Goal: Task Accomplishment & Management: Manage account settings

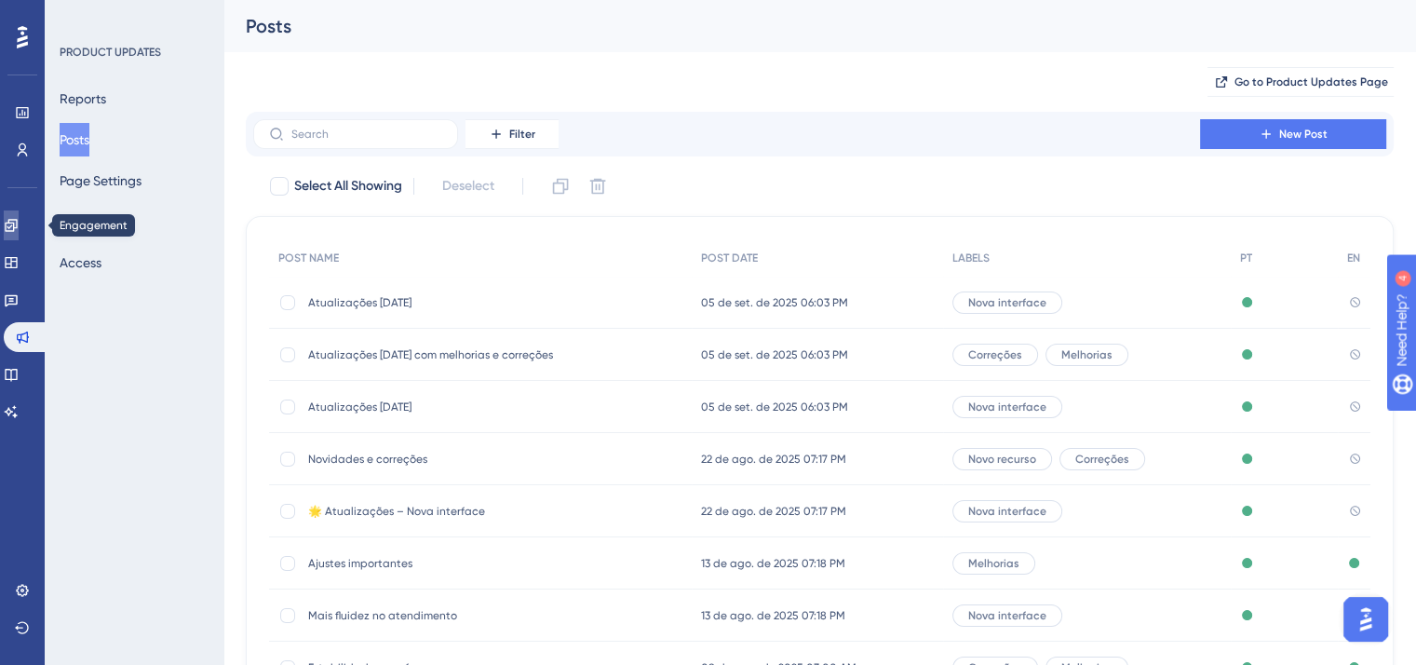
click at [19, 228] on icon at bounding box center [11, 225] width 15 height 15
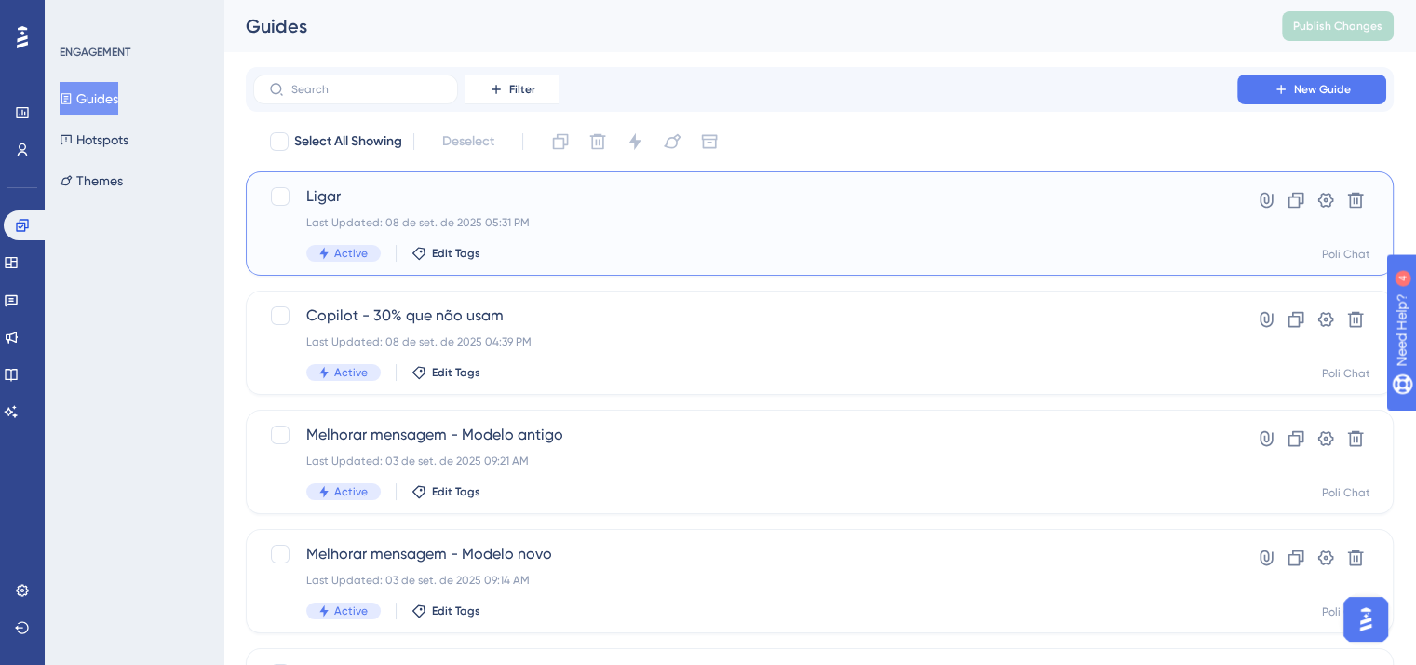
click at [649, 221] on div "Last Updated: 08 de set. de 2025 05:31 PM" at bounding box center [745, 222] width 878 height 15
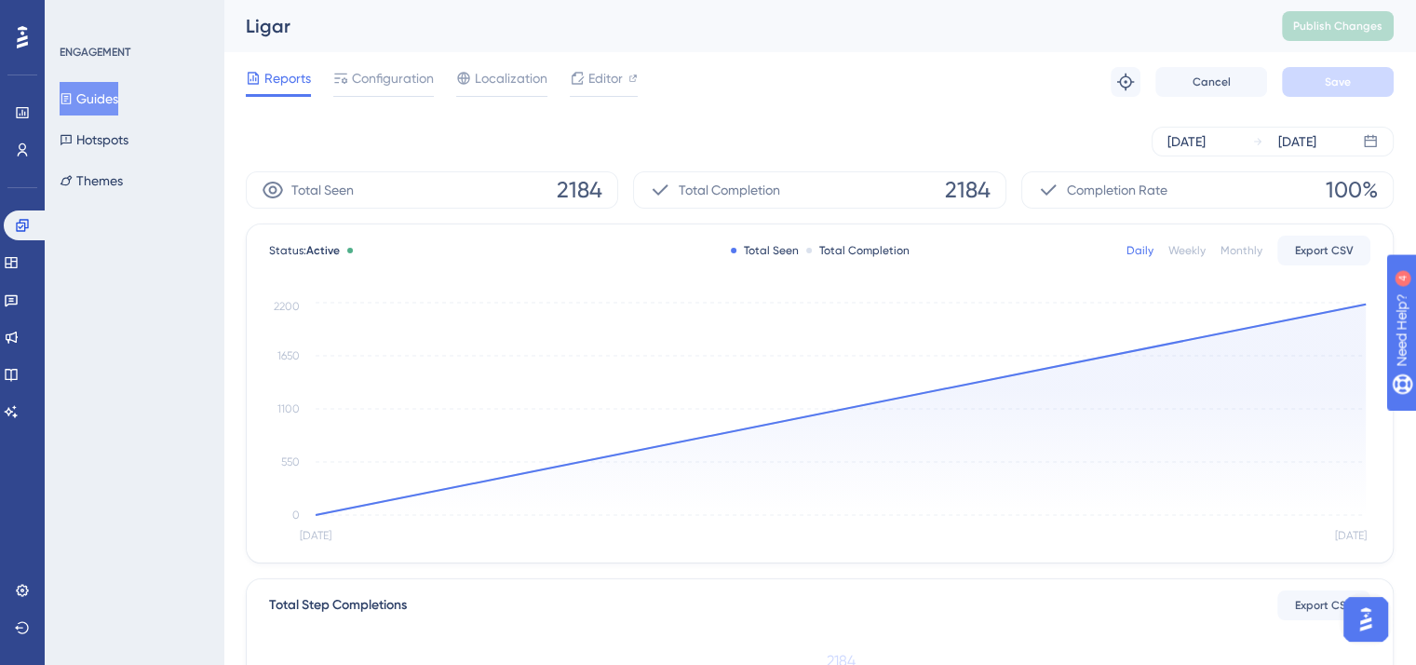
click at [118, 104] on button "Guides" at bounding box center [89, 99] width 59 height 34
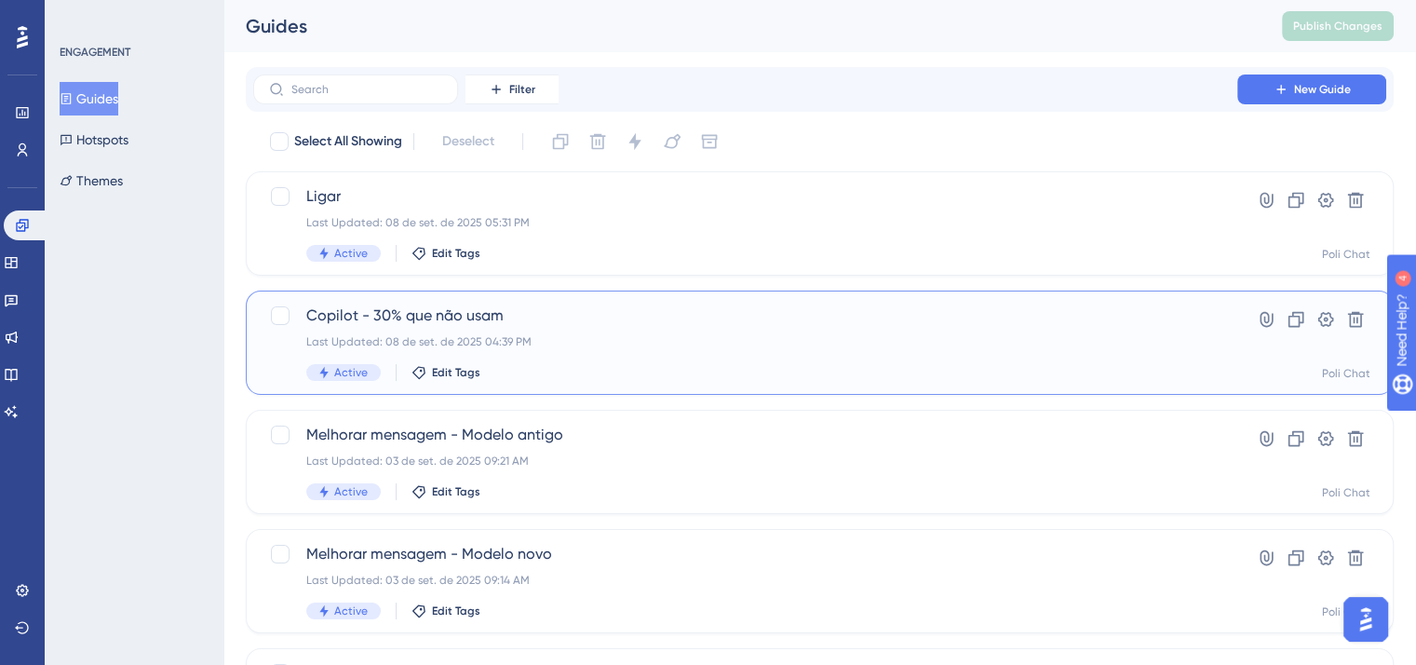
click at [457, 306] on span "Copilot - 30% que não usam" at bounding box center [745, 316] width 878 height 22
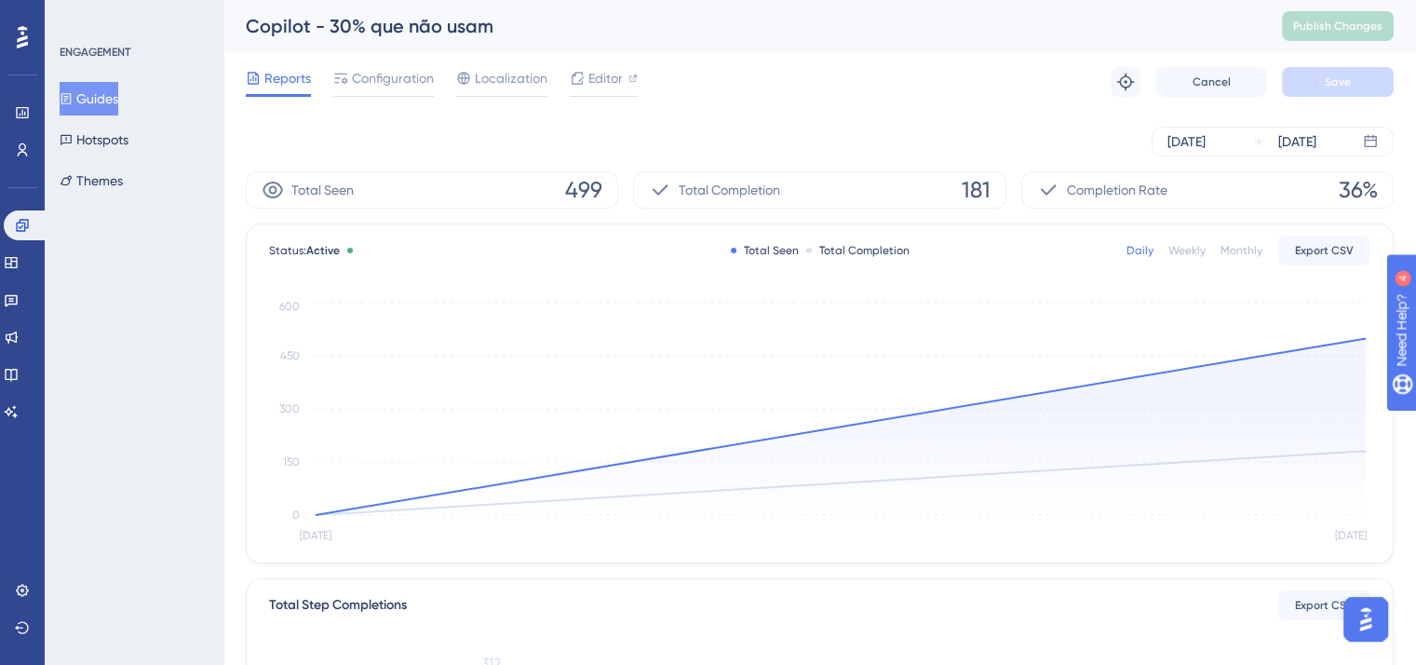
click at [115, 102] on button "Guides" at bounding box center [89, 99] width 59 height 34
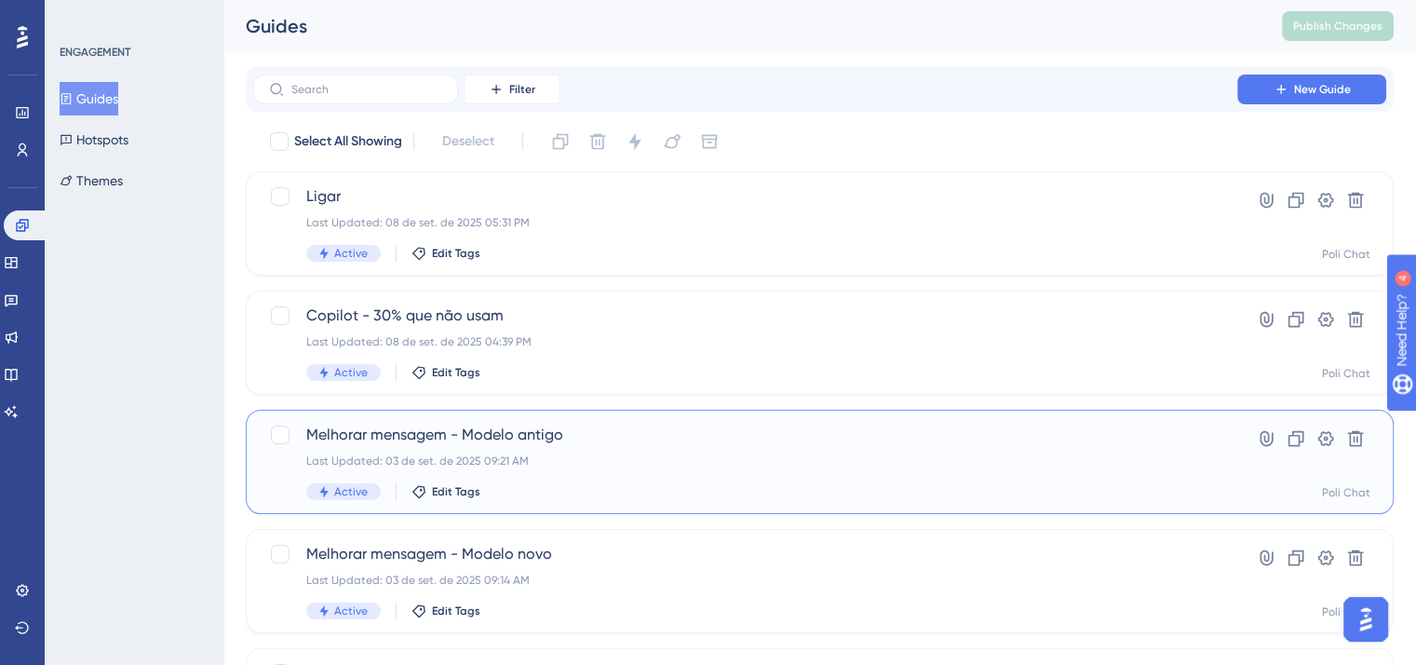
click at [384, 454] on div "Last Updated: 03 de set. de 2025 09:21 AM" at bounding box center [745, 461] width 878 height 15
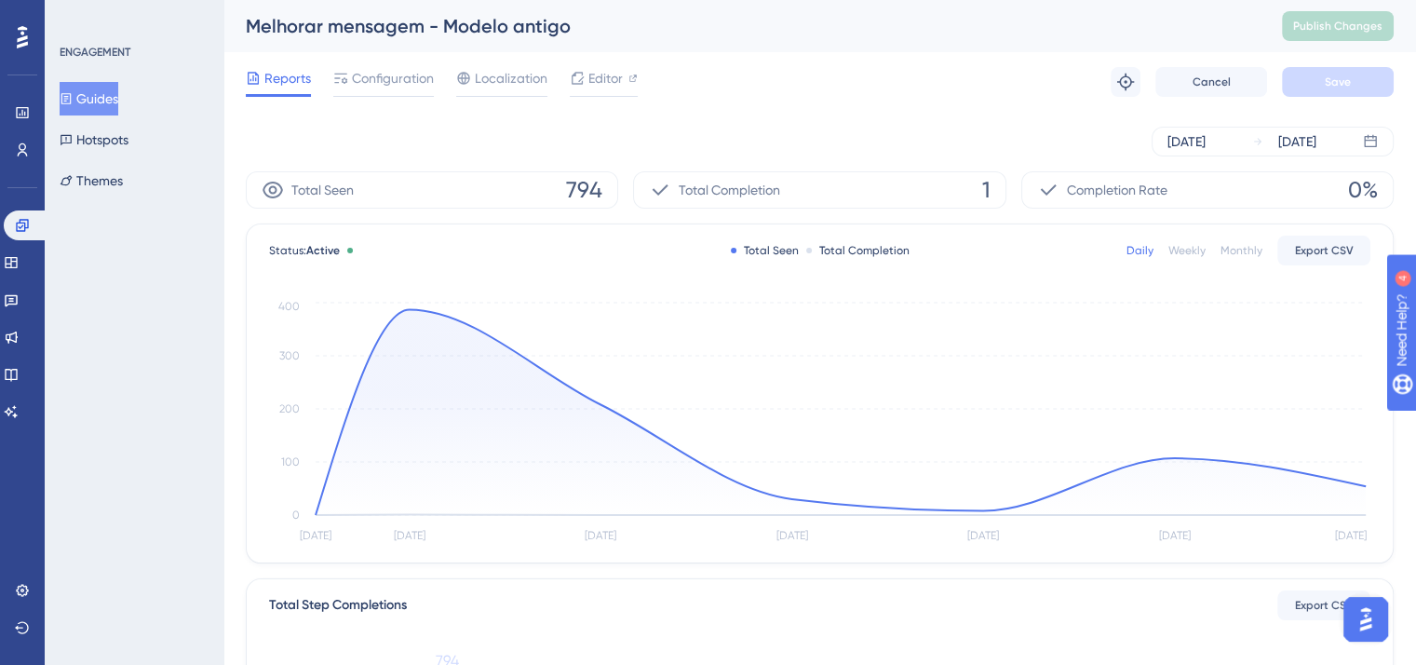
click at [112, 105] on button "Guides" at bounding box center [89, 99] width 59 height 34
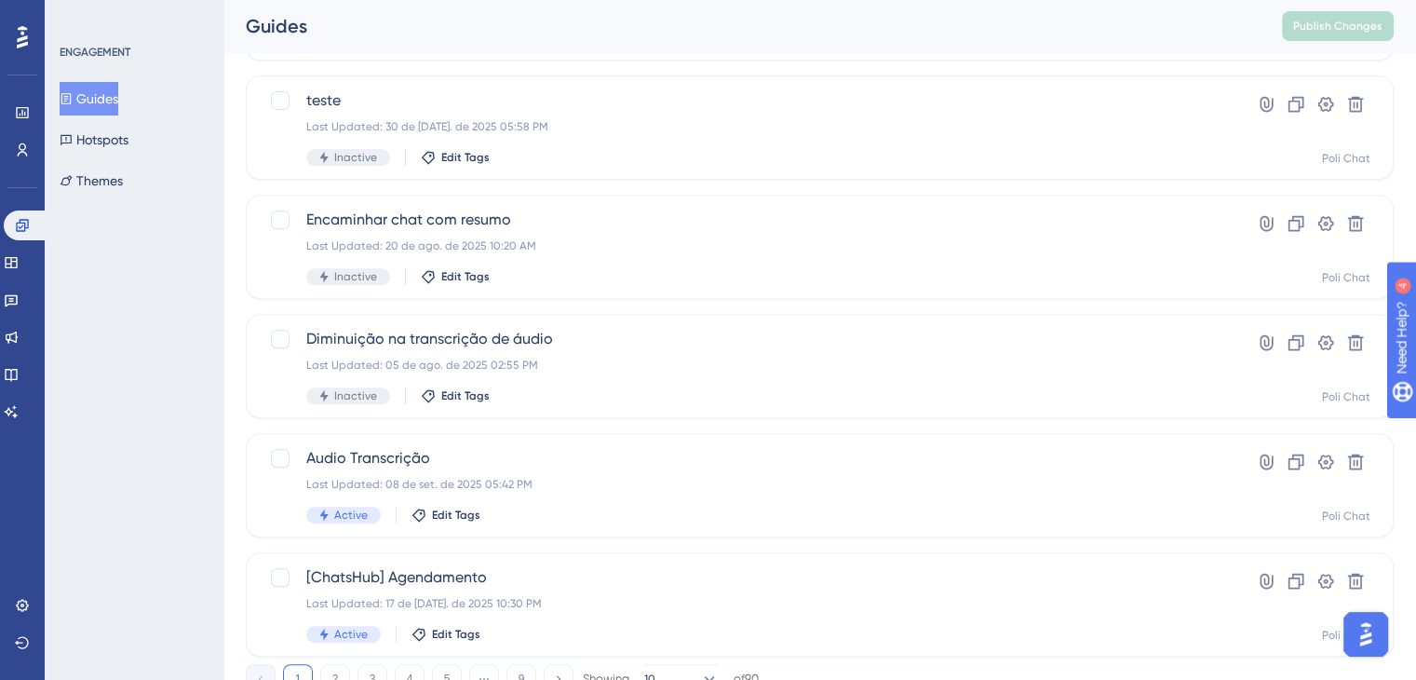
scroll to position [766, 0]
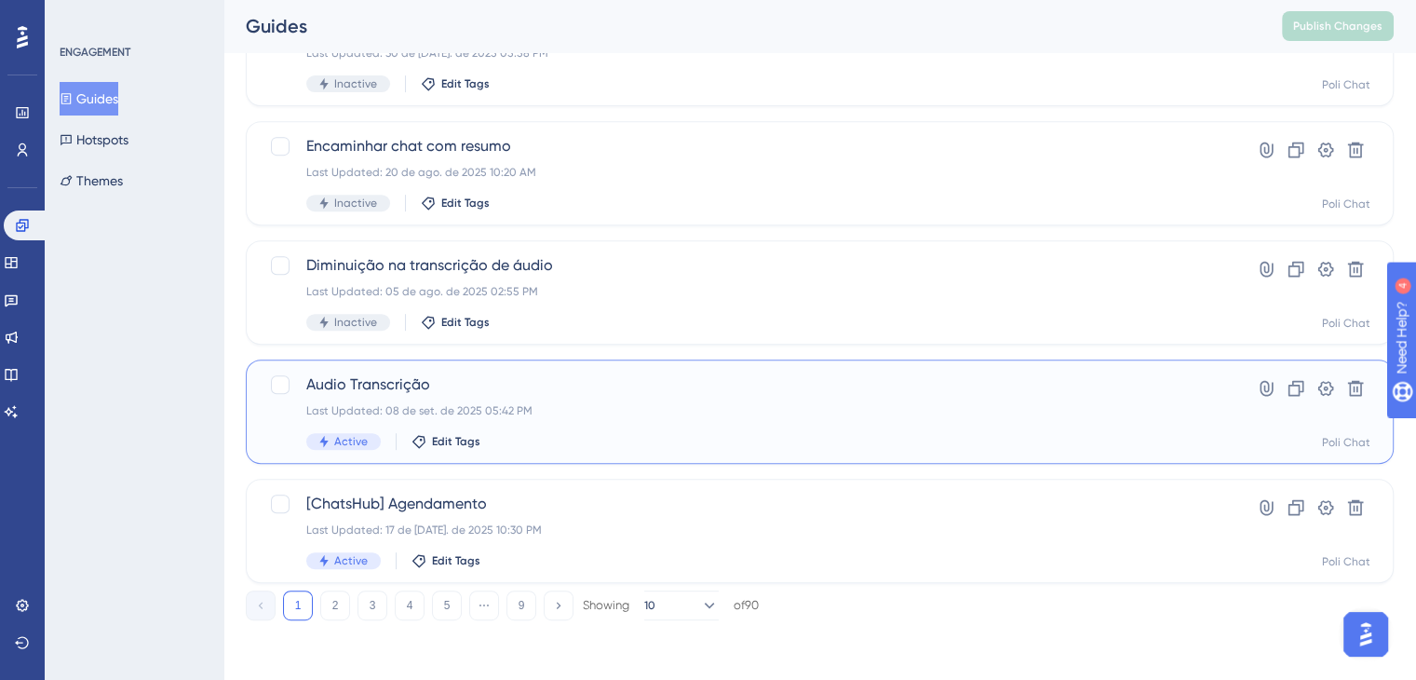
click at [526, 399] on div "Audio Transcrição Last Updated: 08 de set. de 2025 05:42 PM Active Edit Tags" at bounding box center [745, 411] width 878 height 76
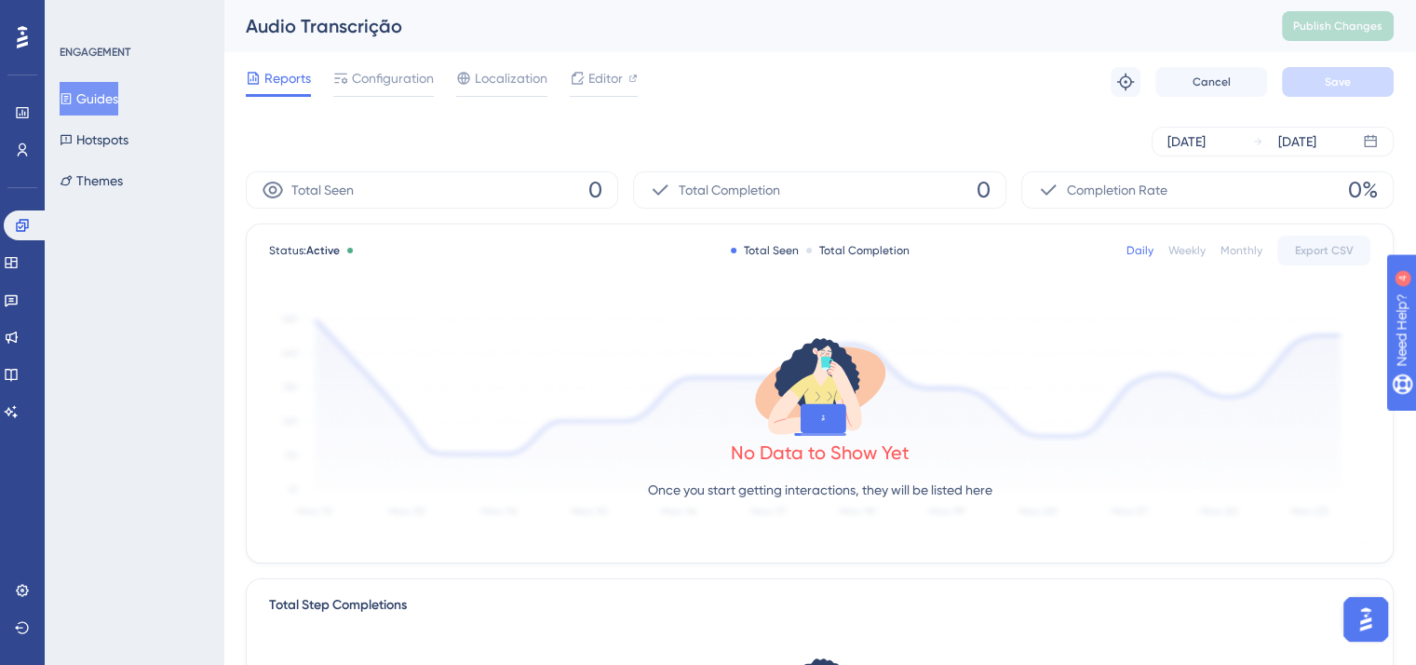
drag, startPoint x: 121, startPoint y: 102, endPoint x: 212, endPoint y: 170, distance: 114.4
click at [118, 102] on button "Guides" at bounding box center [89, 99] width 59 height 34
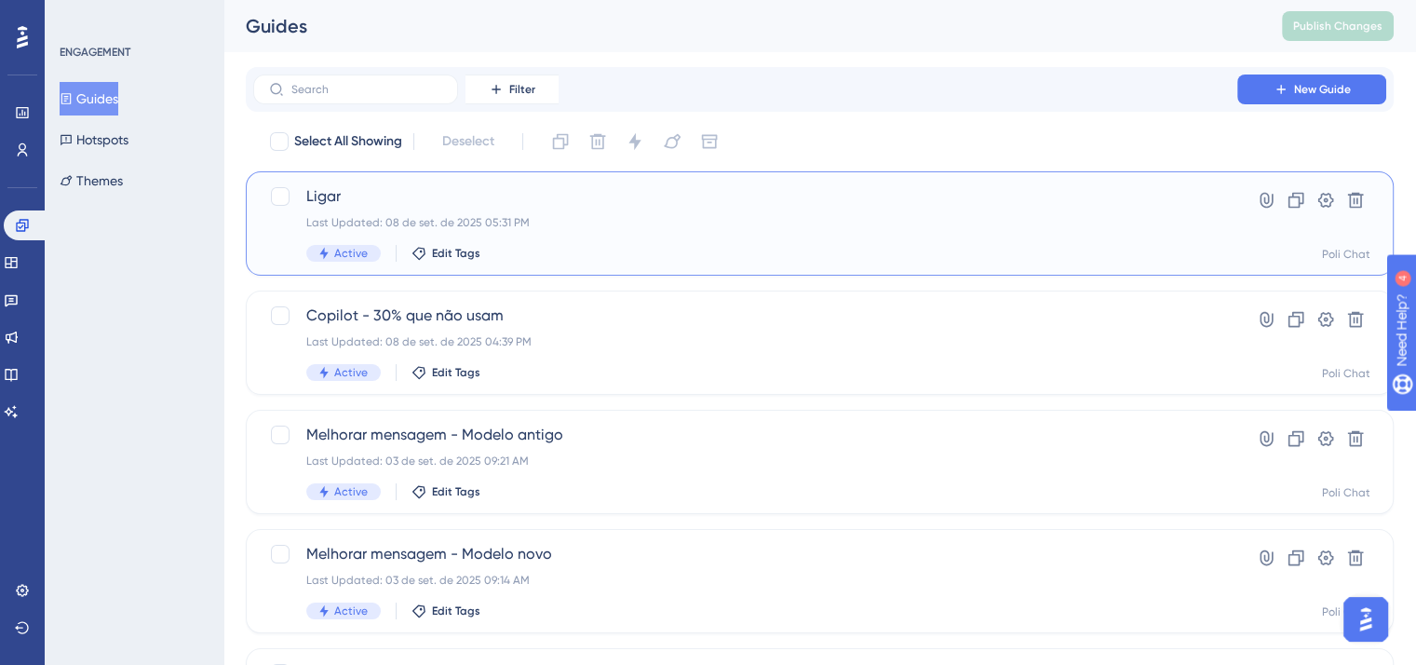
click at [375, 196] on span "Ligar" at bounding box center [745, 196] width 878 height 22
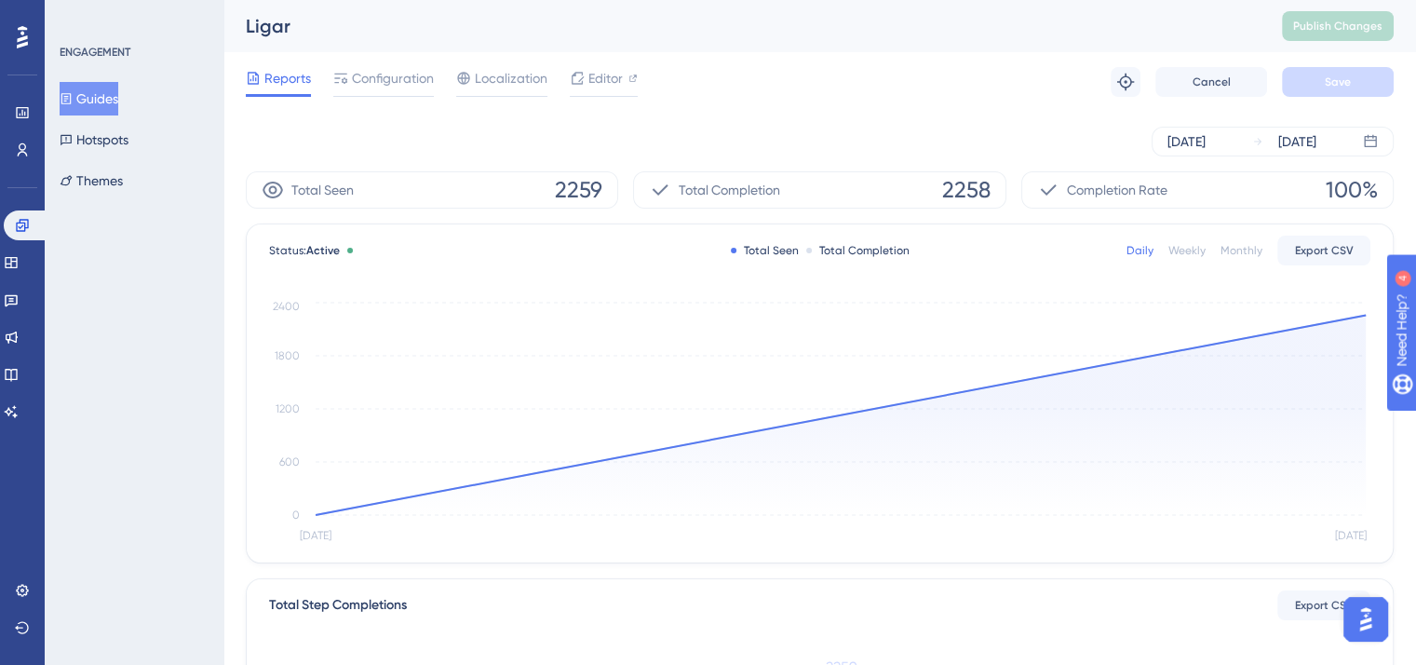
click at [73, 101] on icon at bounding box center [66, 98] width 13 height 13
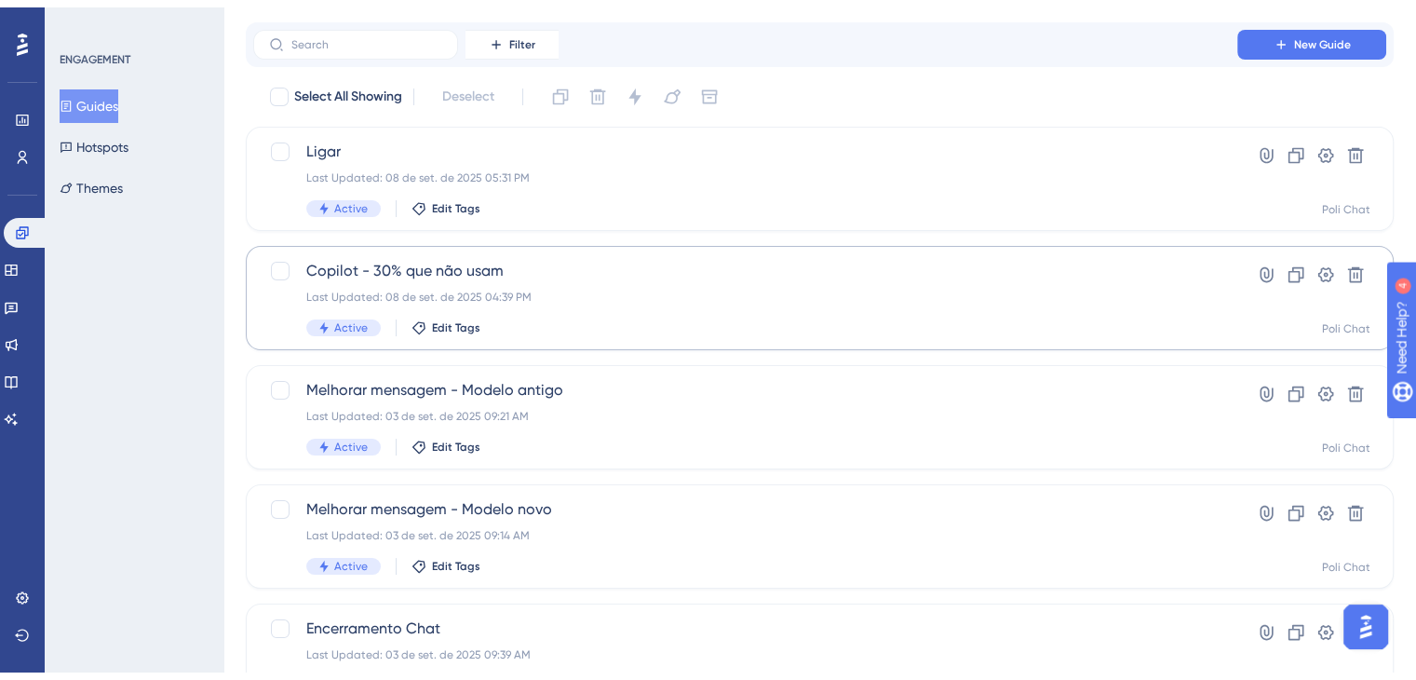
scroll to position [93, 0]
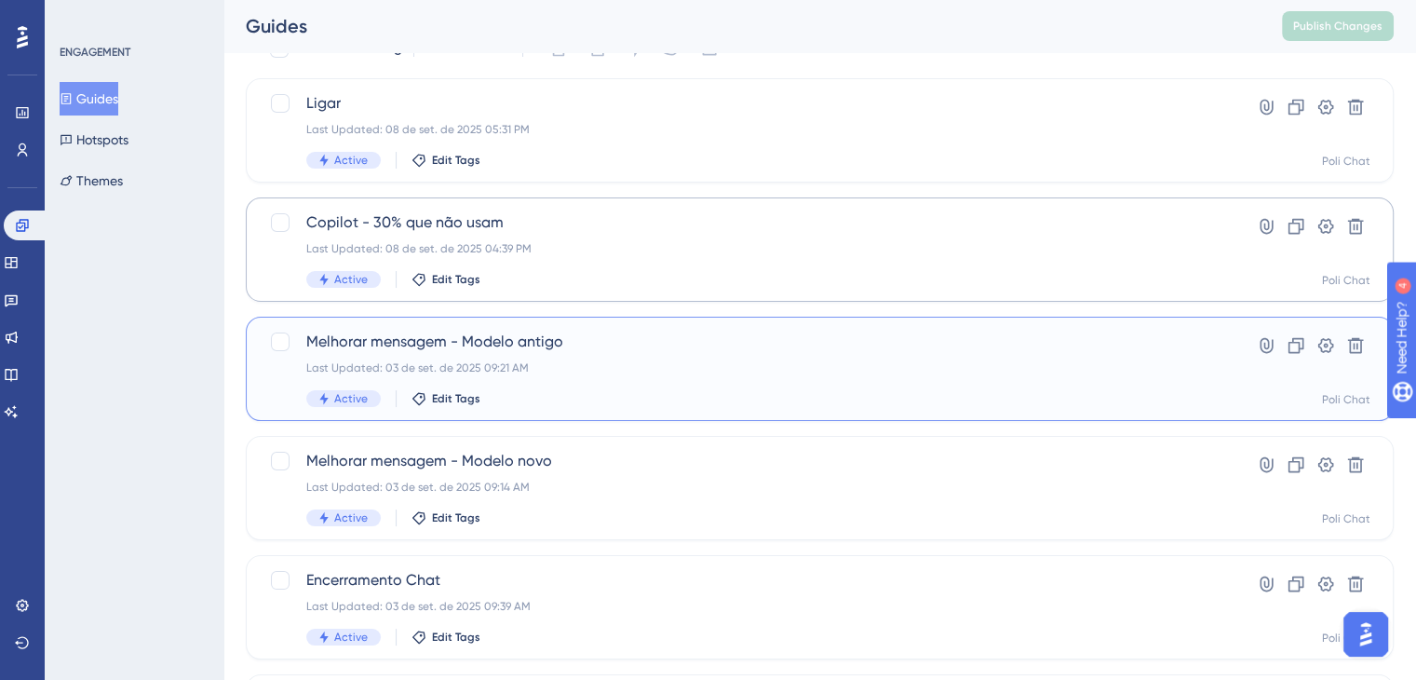
click at [676, 366] on div "Last Updated: 03 de set. de 2025 09:21 AM" at bounding box center [745, 367] width 878 height 15
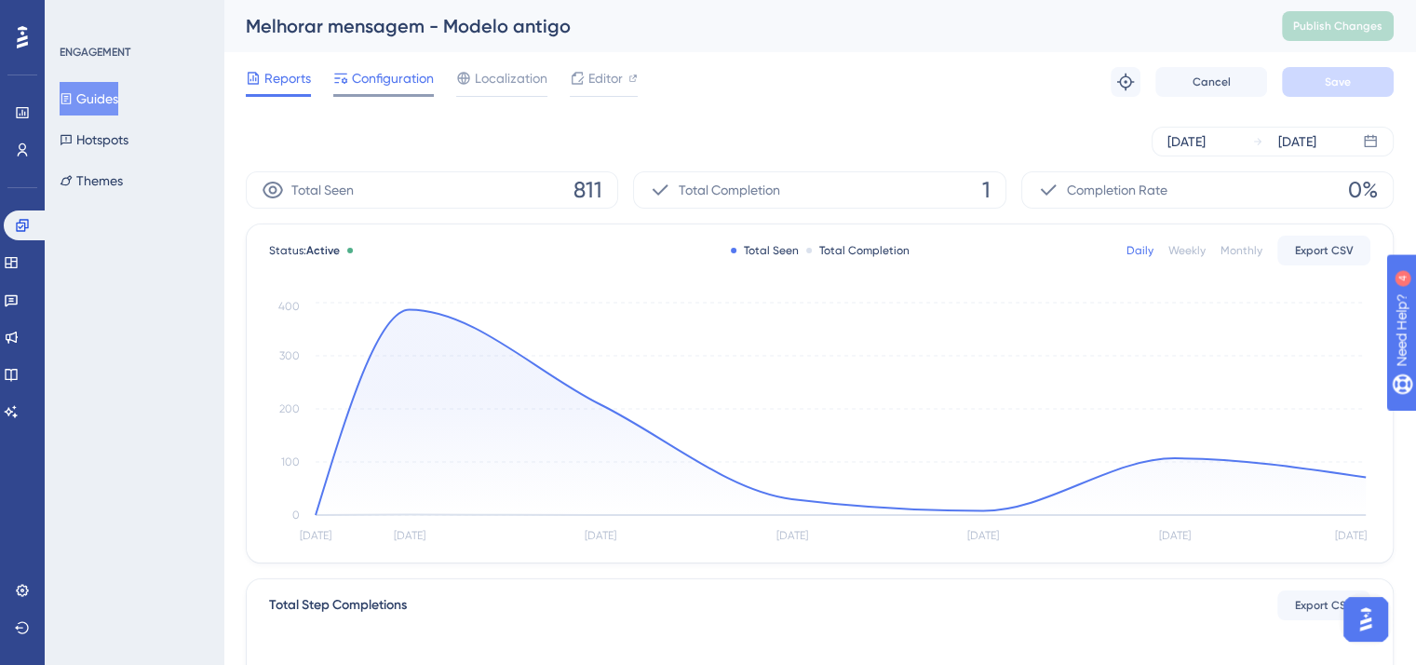
click at [354, 84] on span "Configuration" at bounding box center [393, 78] width 82 height 22
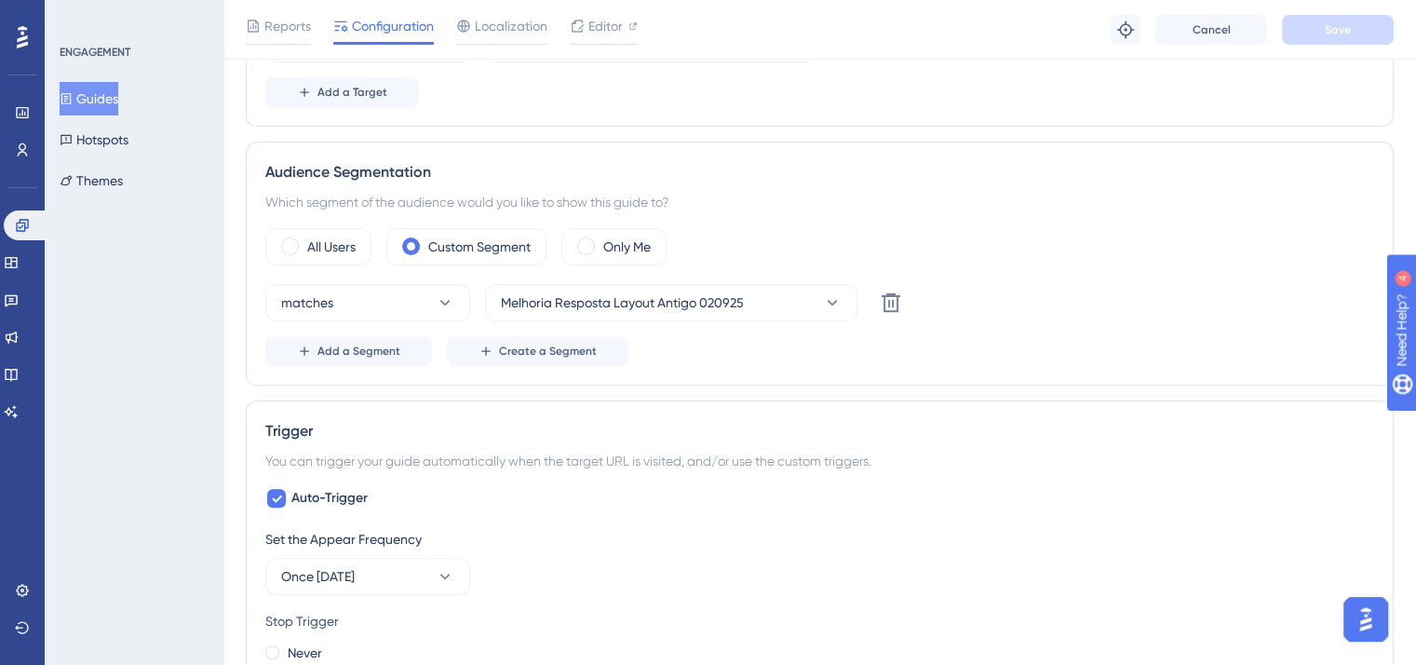
scroll to position [652, 0]
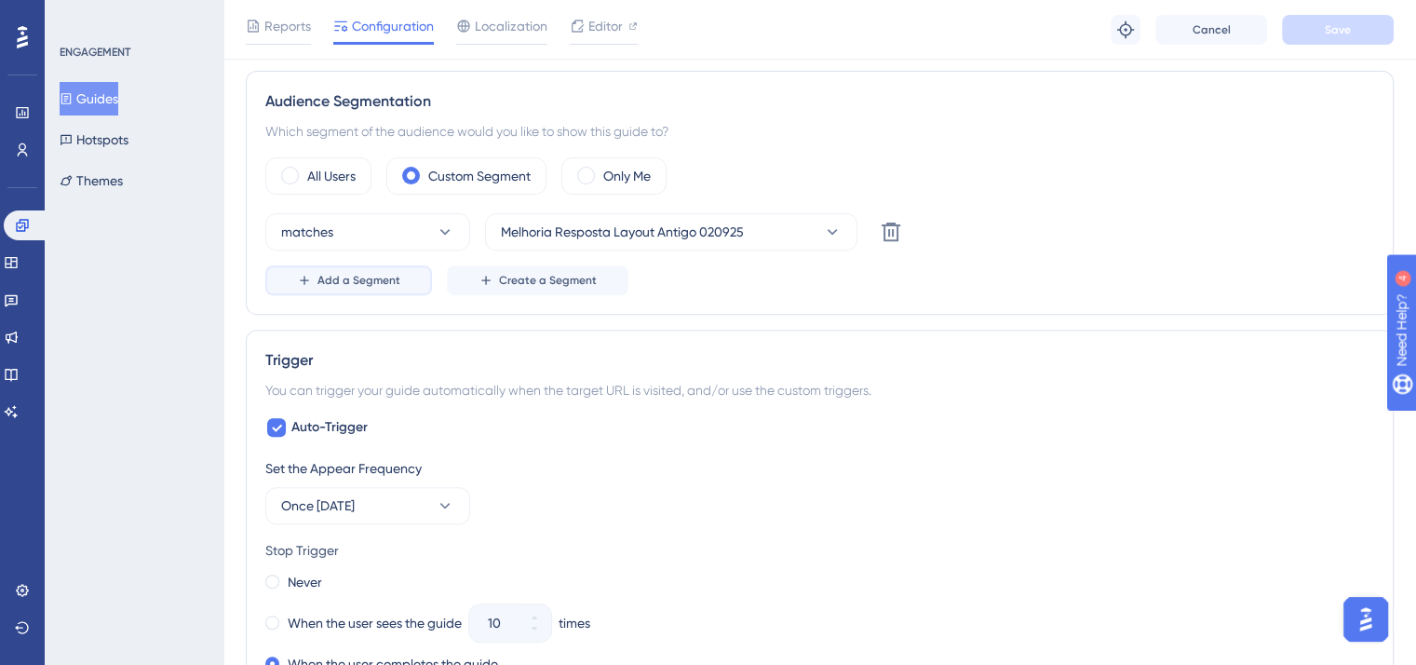
click at [398, 278] on button "Add a Segment" at bounding box center [348, 280] width 167 height 30
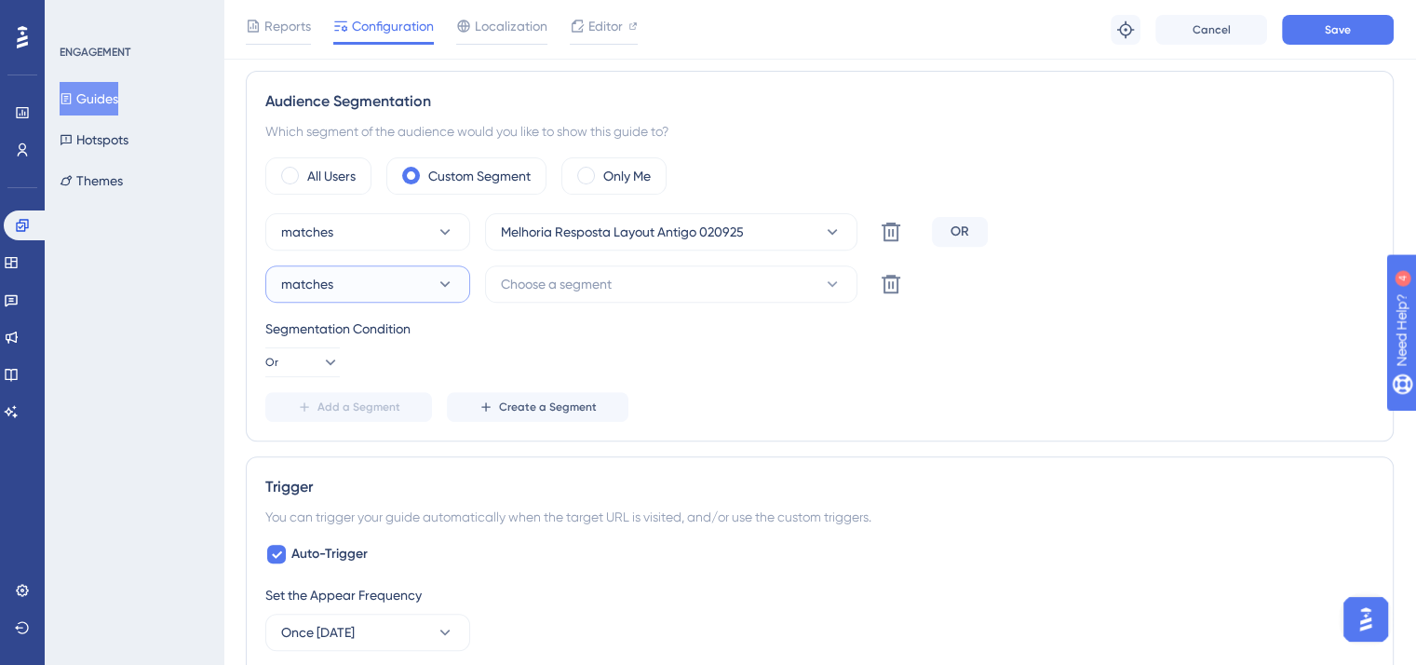
click at [443, 283] on icon at bounding box center [445, 284] width 19 height 19
click at [413, 370] on div "doesn't match doesn't match" at bounding box center [367, 377] width 151 height 37
click at [330, 360] on button "Or" at bounding box center [302, 362] width 75 height 30
click at [316, 418] on div "And And" at bounding box center [302, 415] width 35 height 37
click at [653, 276] on button "Choose a segment" at bounding box center [671, 283] width 373 height 37
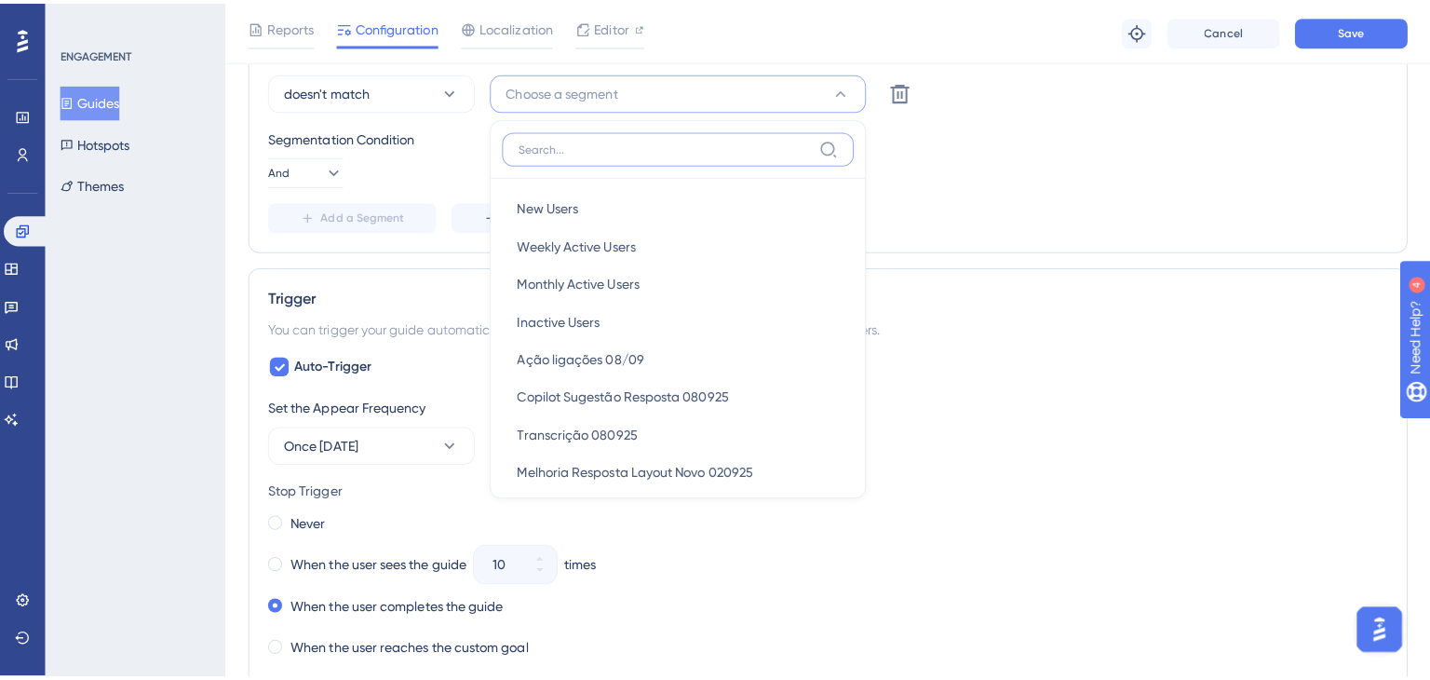
scroll to position [760, 0]
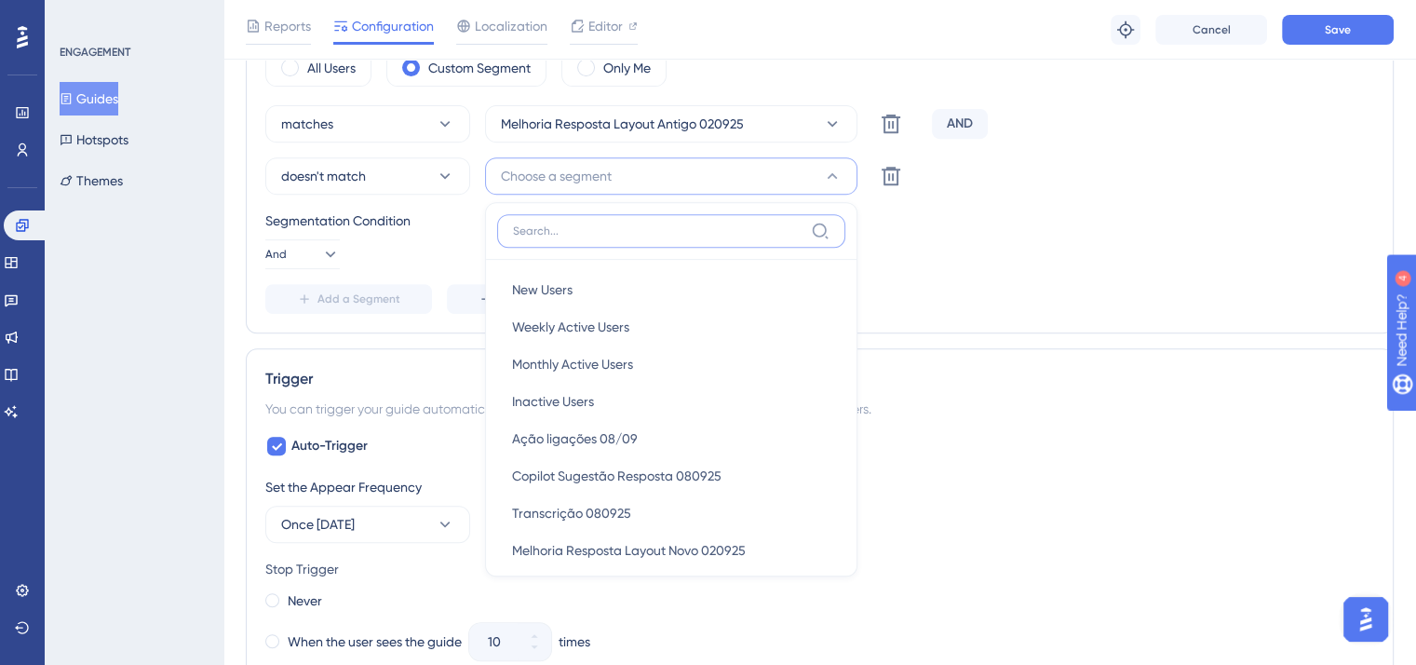
click at [614, 231] on input at bounding box center [658, 231] width 291 height 15
paste input "79566"
type input "79566"
click at [20, 145] on icon at bounding box center [23, 149] width 10 height 13
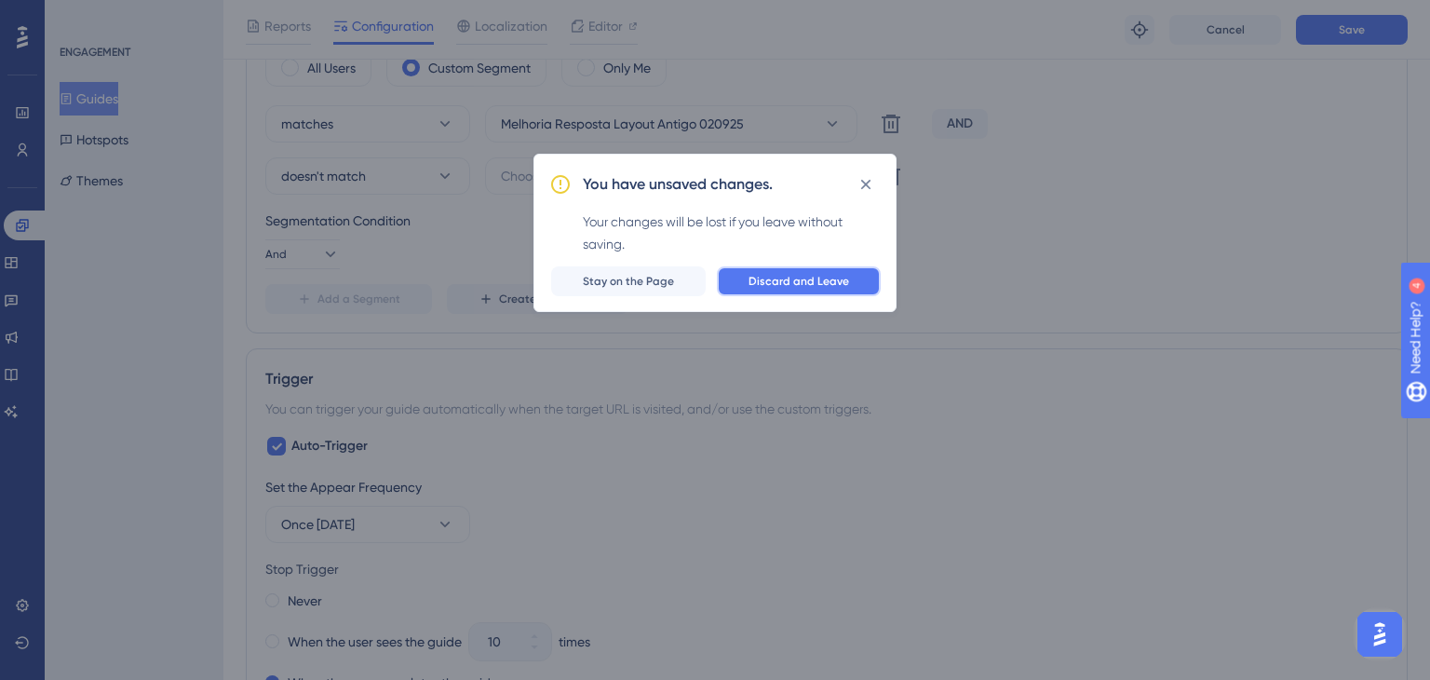
click at [803, 280] on span "Discard and Leave" at bounding box center [799, 281] width 101 height 15
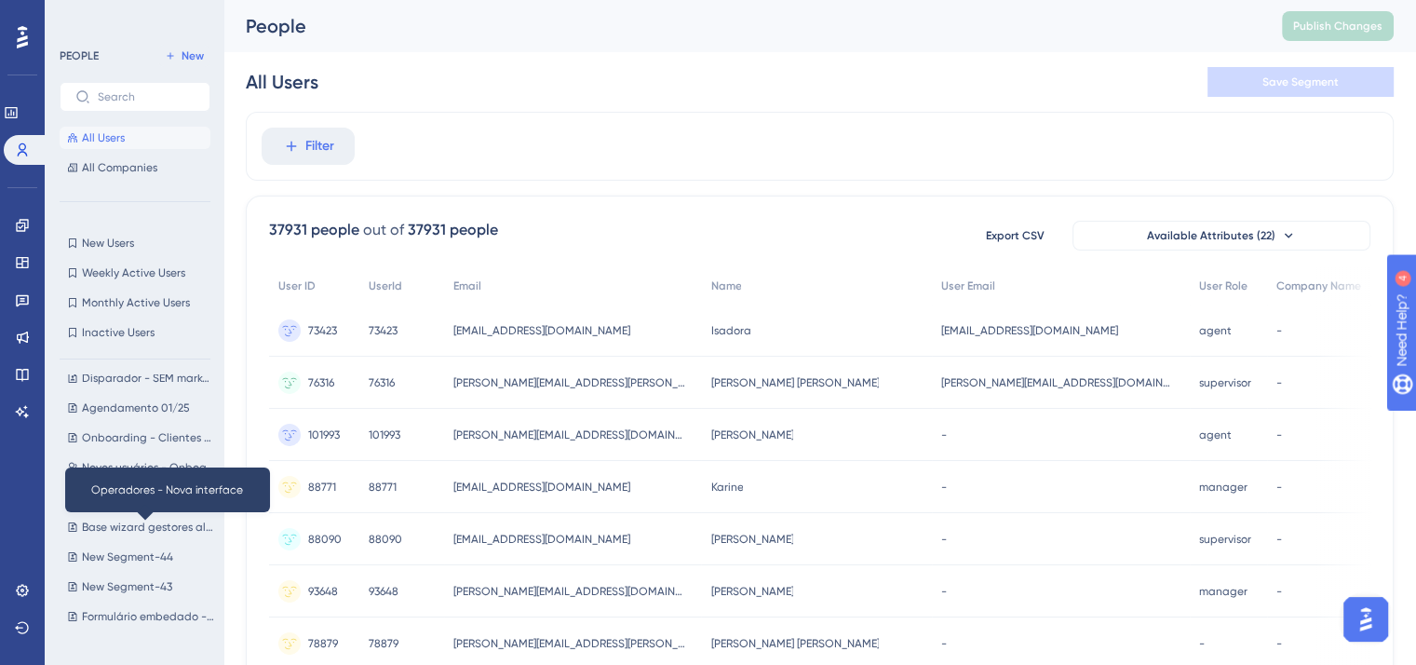
scroll to position [1304, 0]
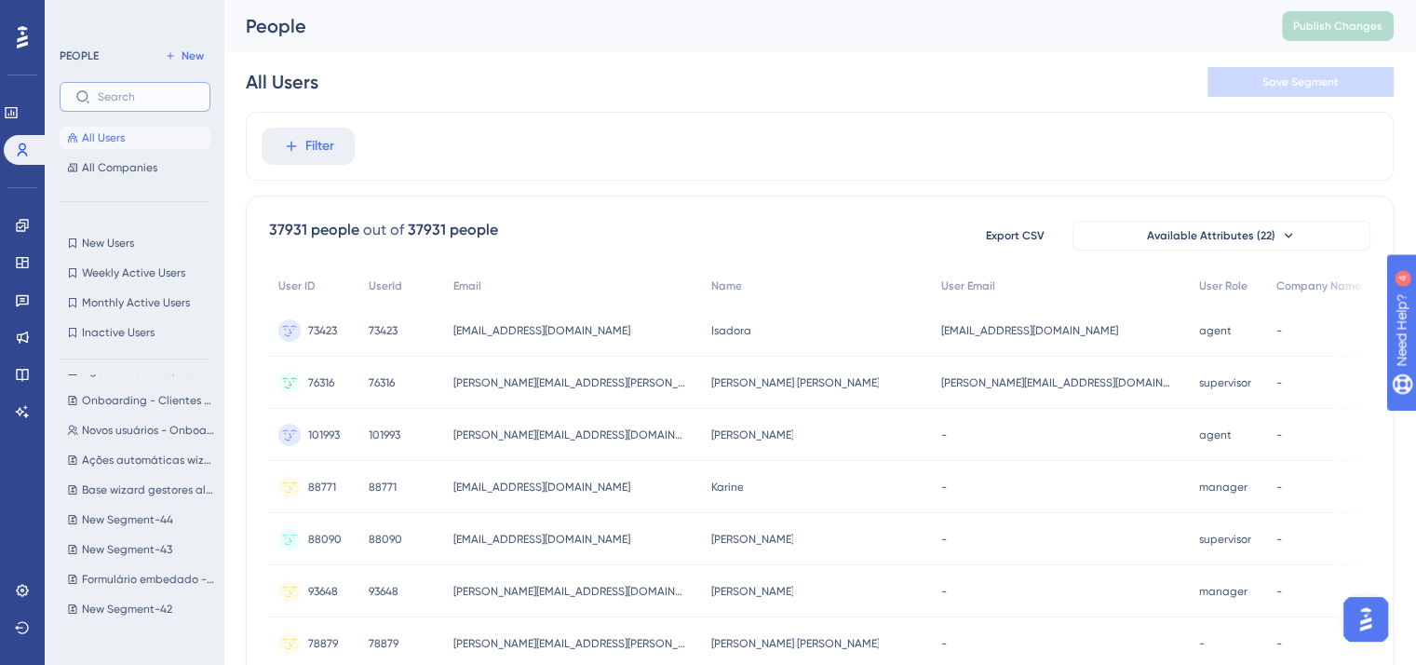
click at [146, 99] on input "text" at bounding box center [146, 96] width 97 height 13
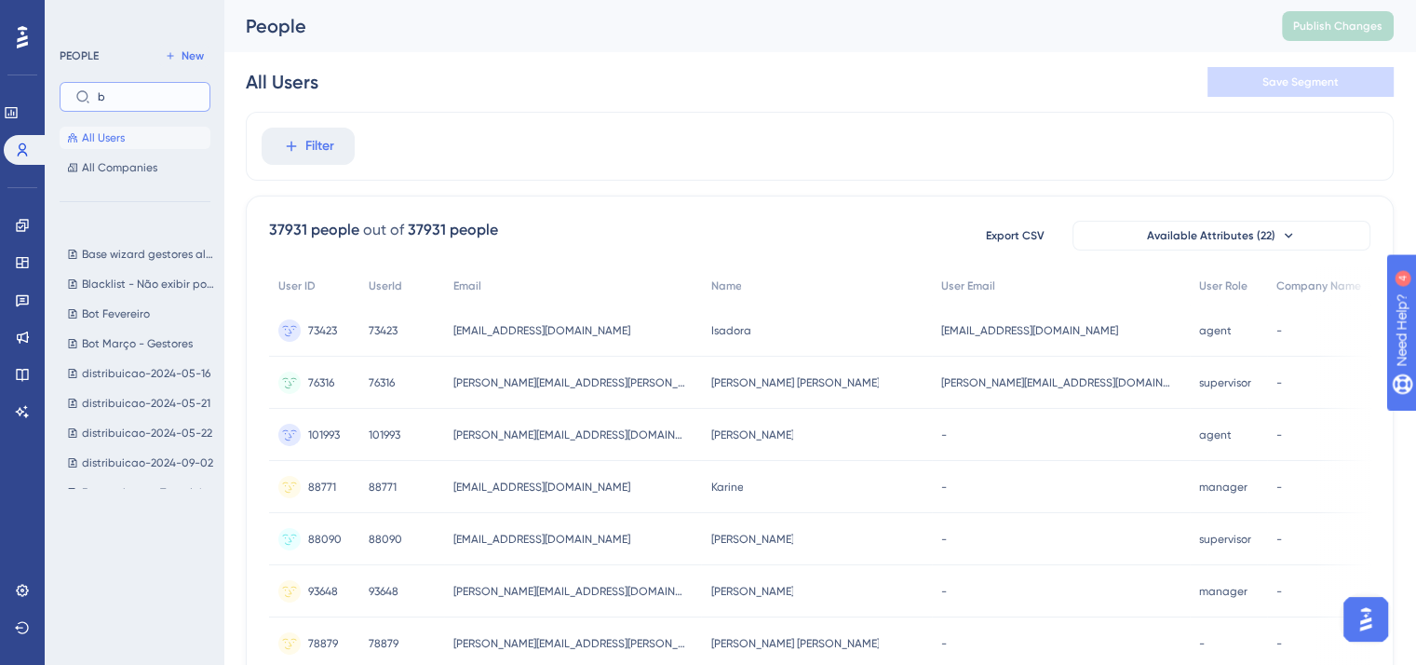
scroll to position [0, 0]
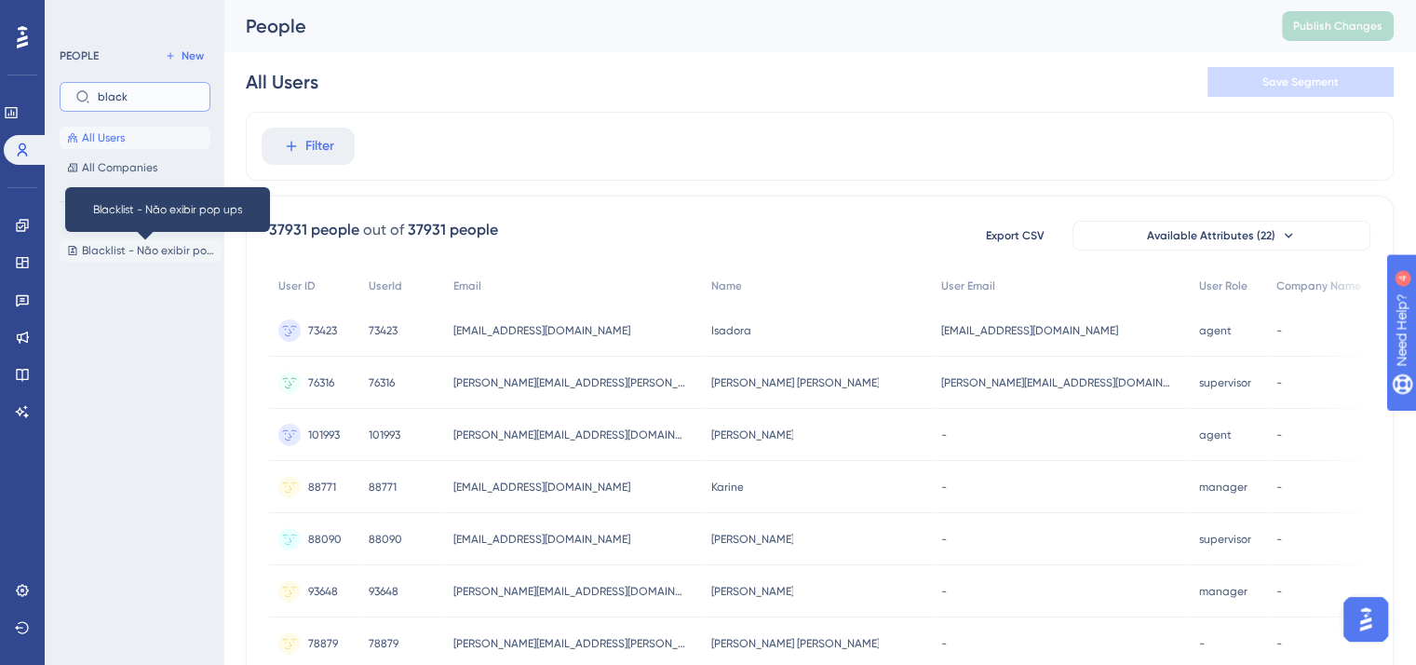
type input "black"
click at [127, 245] on span "Blacklist - Não exibir pop ups" at bounding box center [148, 250] width 132 height 15
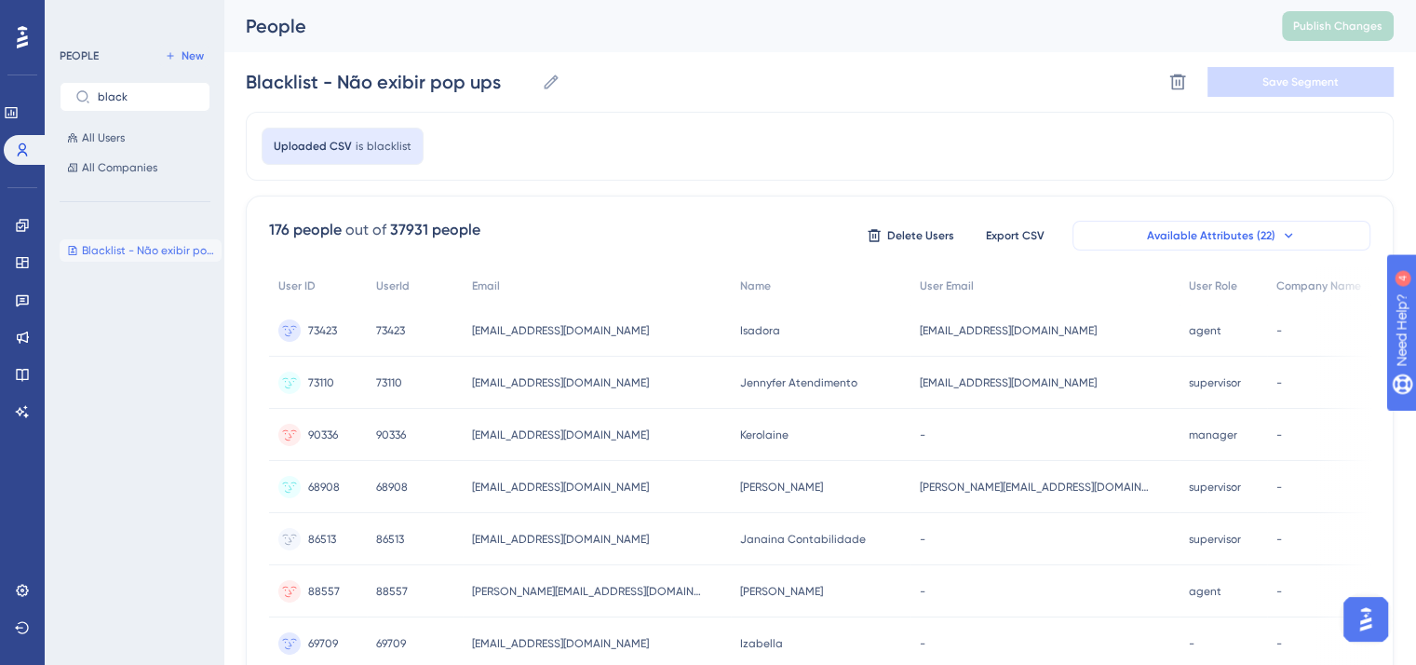
click at [1306, 237] on button "Available Attributes (22)" at bounding box center [1222, 236] width 298 height 30
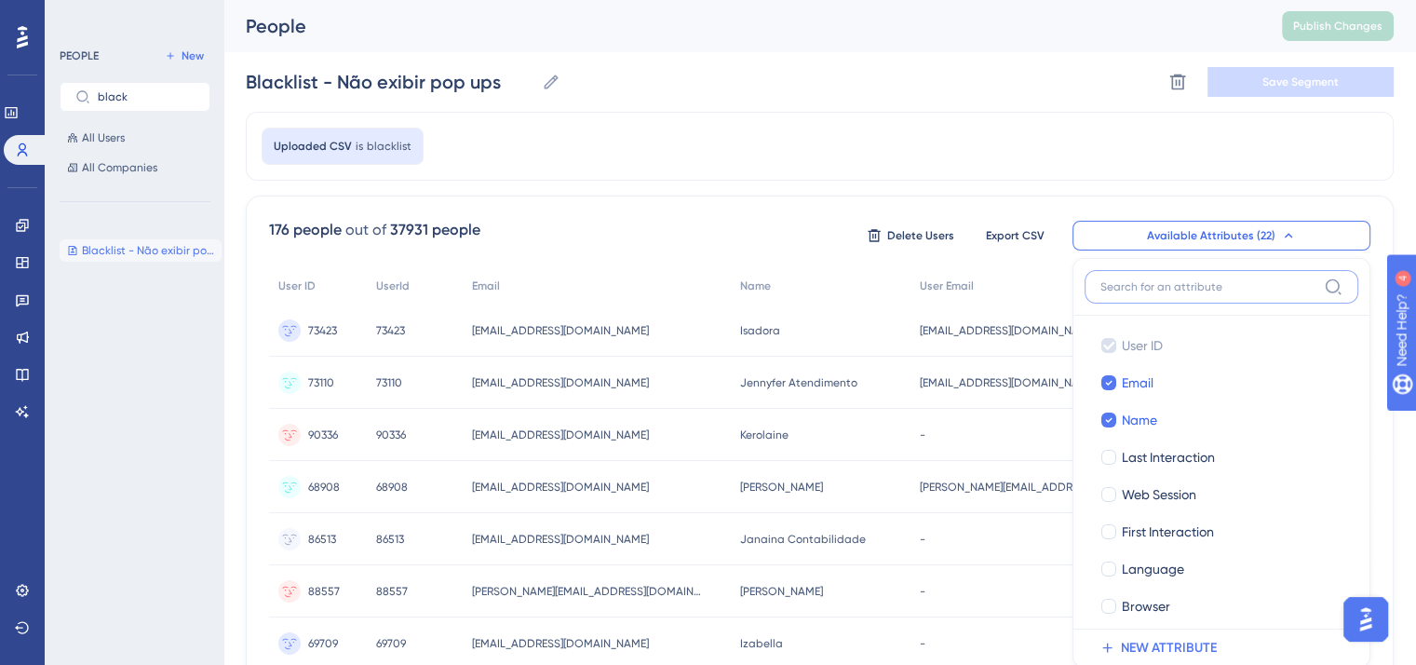
scroll to position [129, 0]
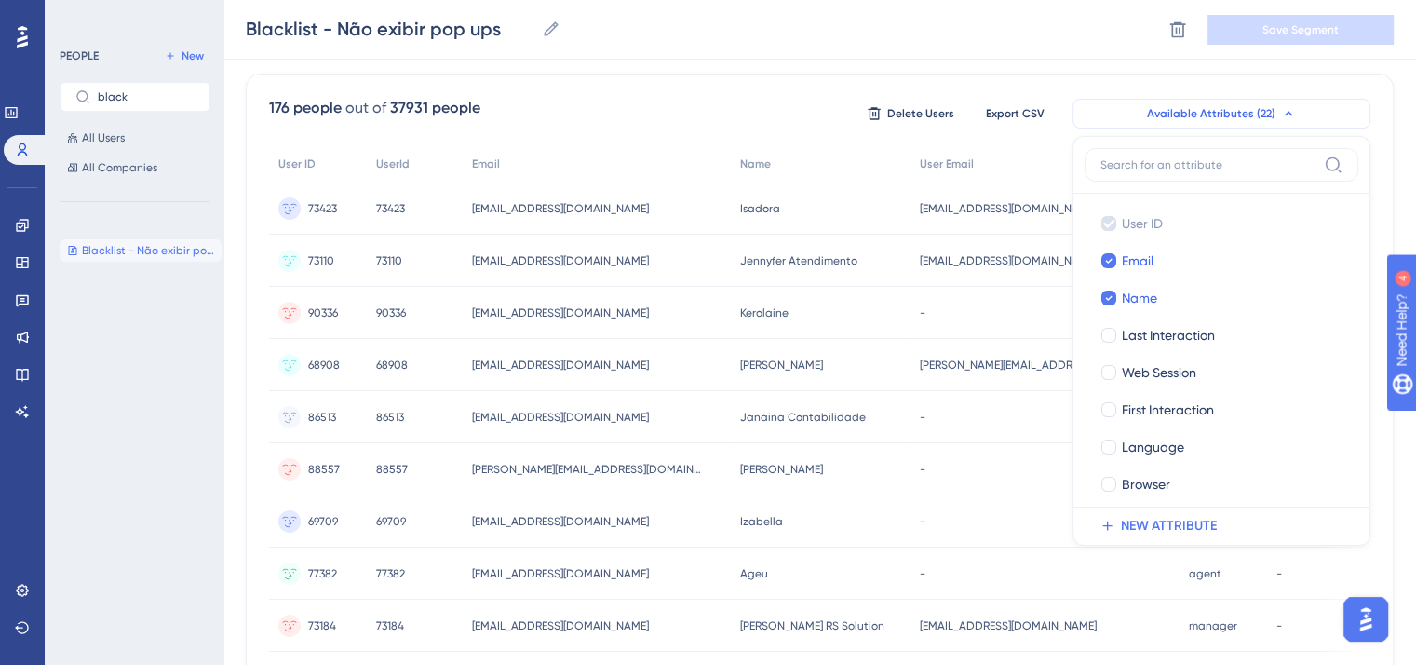
click at [1356, 110] on button "Available Attributes (22)" at bounding box center [1222, 114] width 298 height 30
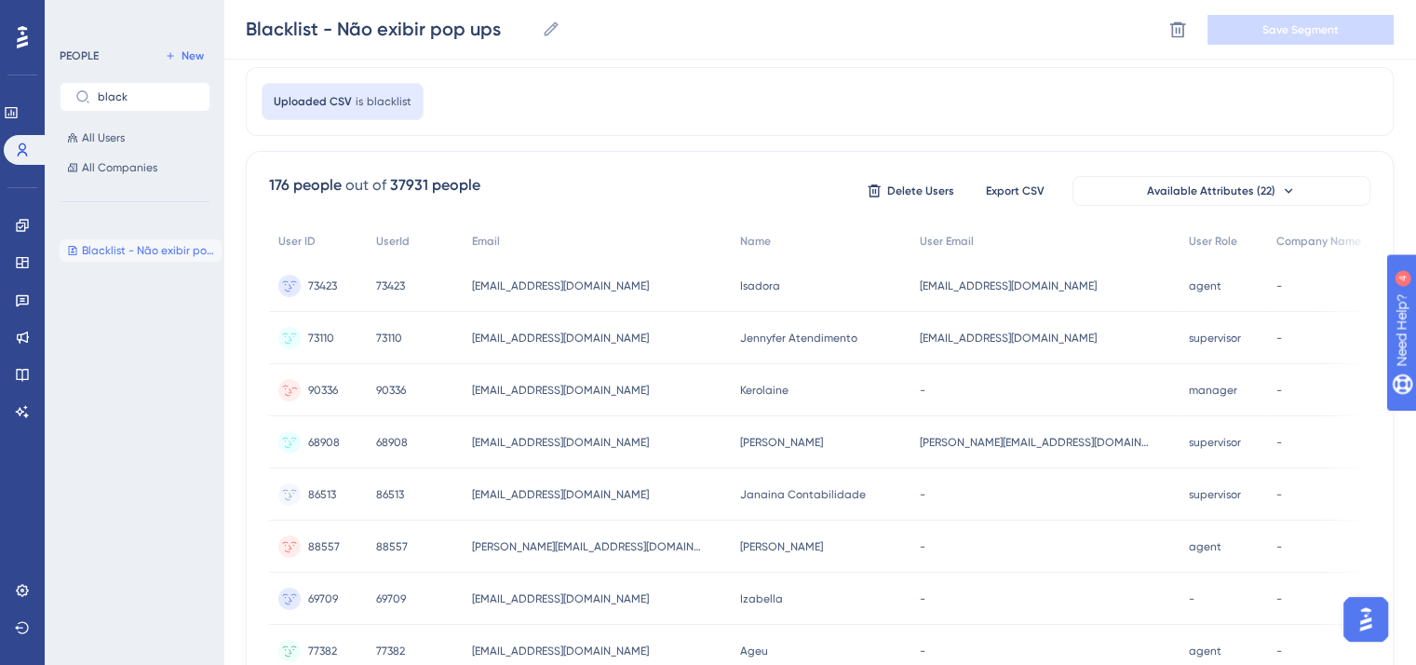
scroll to position [0, 0]
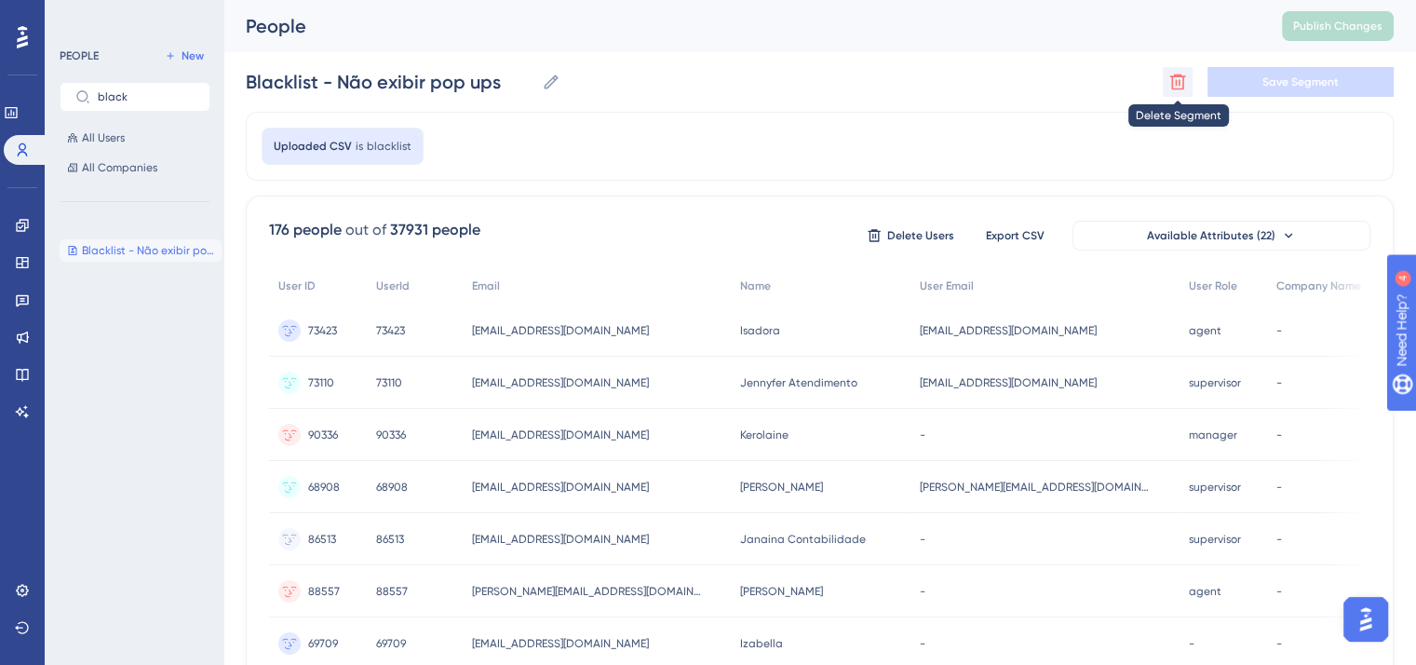
click at [1175, 75] on icon at bounding box center [1179, 83] width 16 height 16
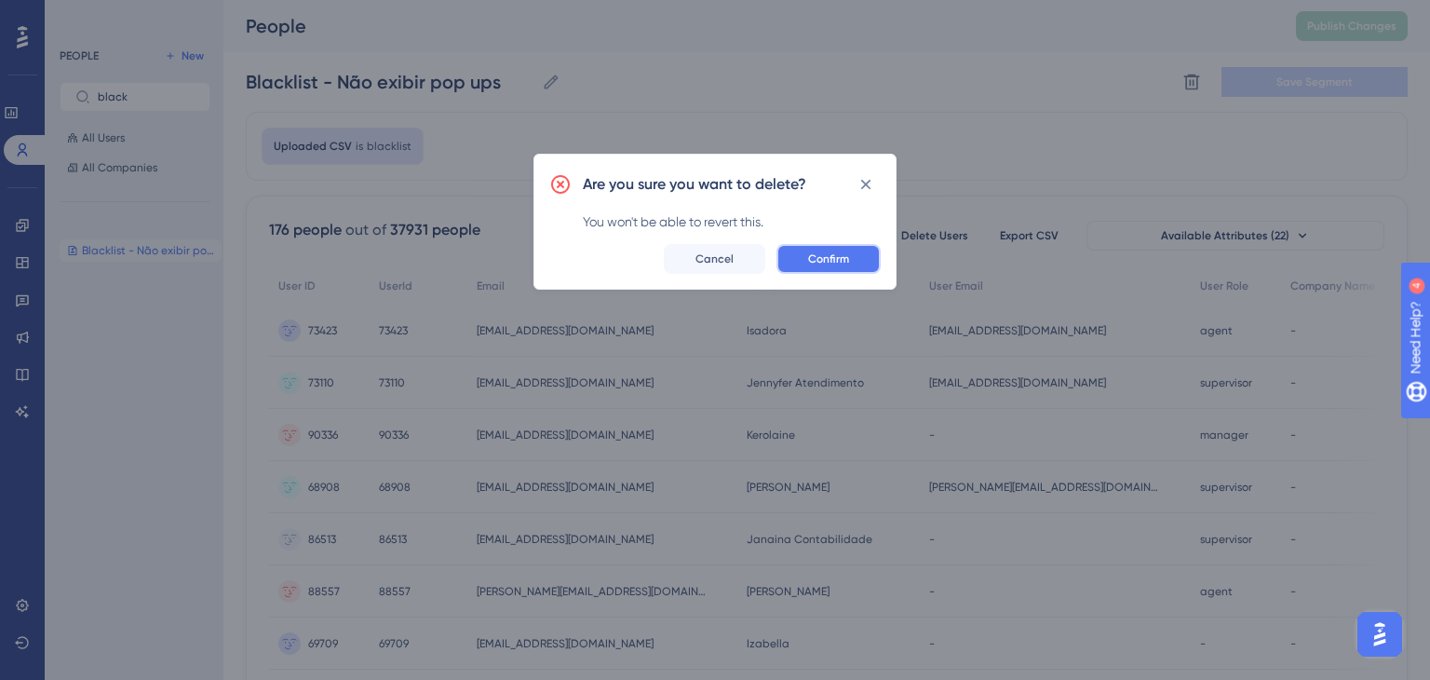
click at [820, 249] on button "Confirm" at bounding box center [829, 259] width 104 height 30
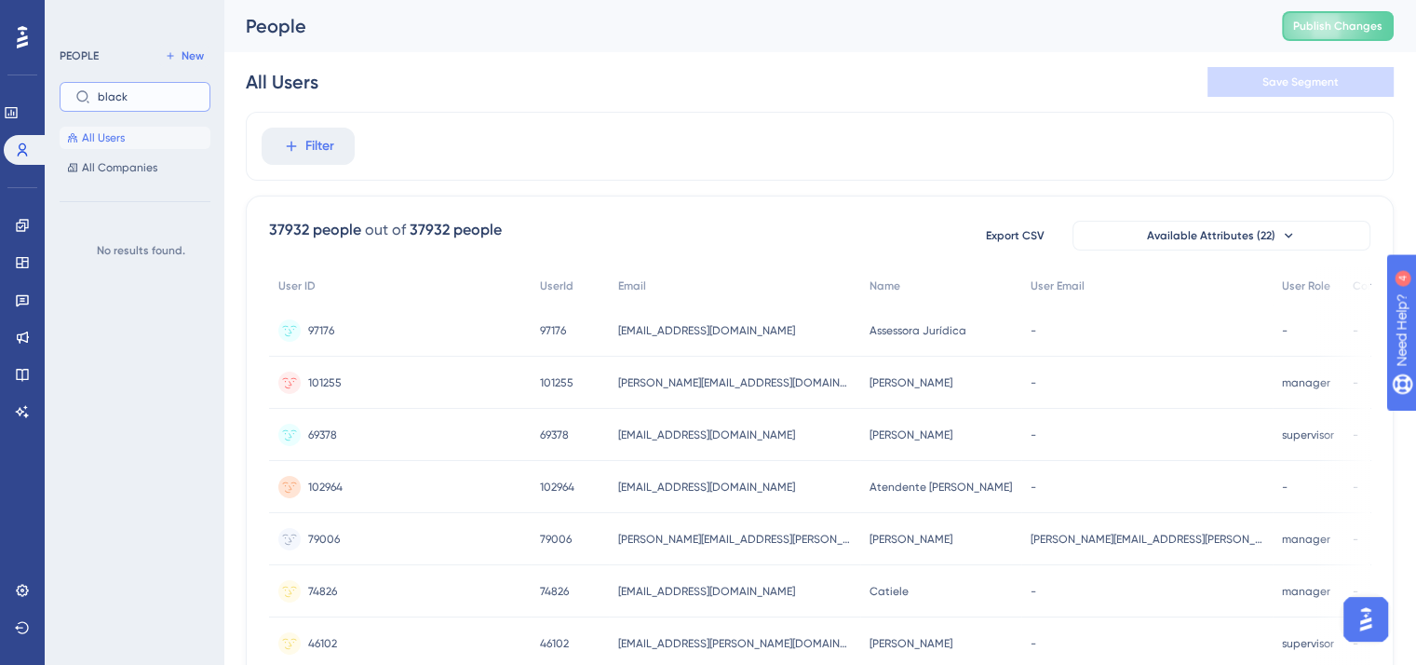
click at [156, 102] on input "black" at bounding box center [146, 96] width 97 height 13
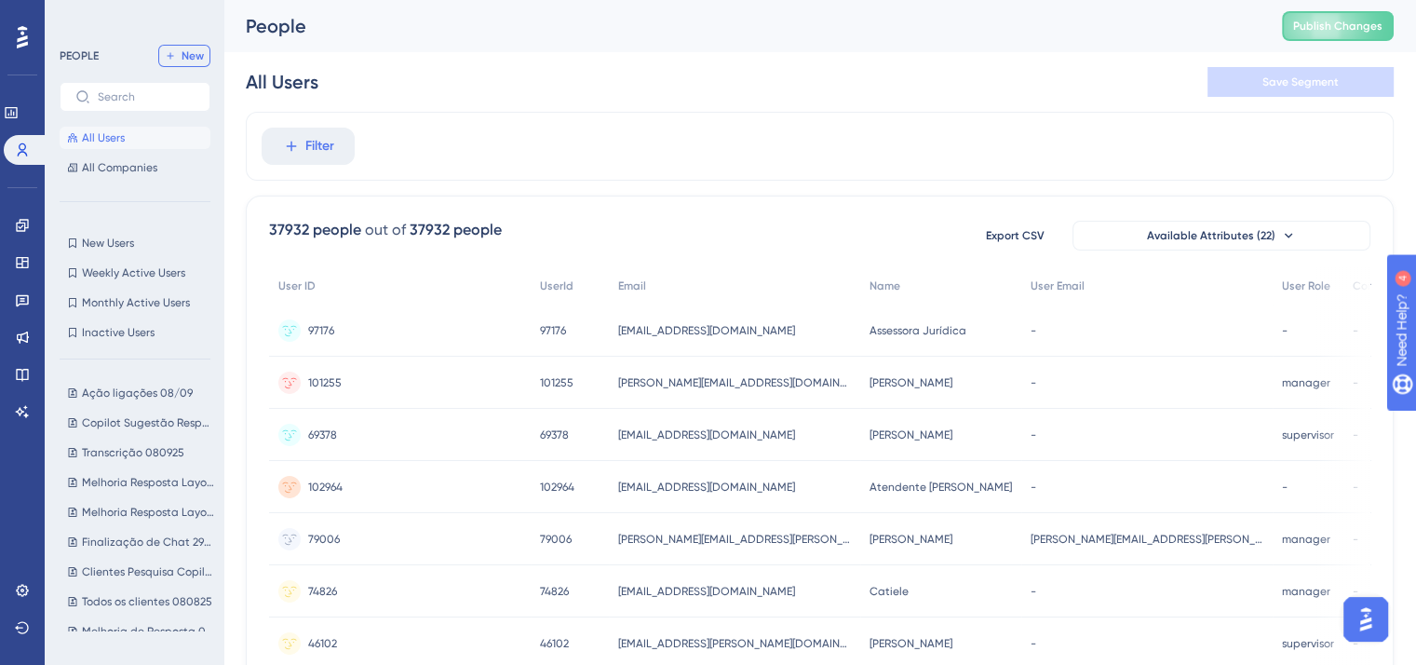
click at [190, 57] on span "New" at bounding box center [193, 55] width 22 height 15
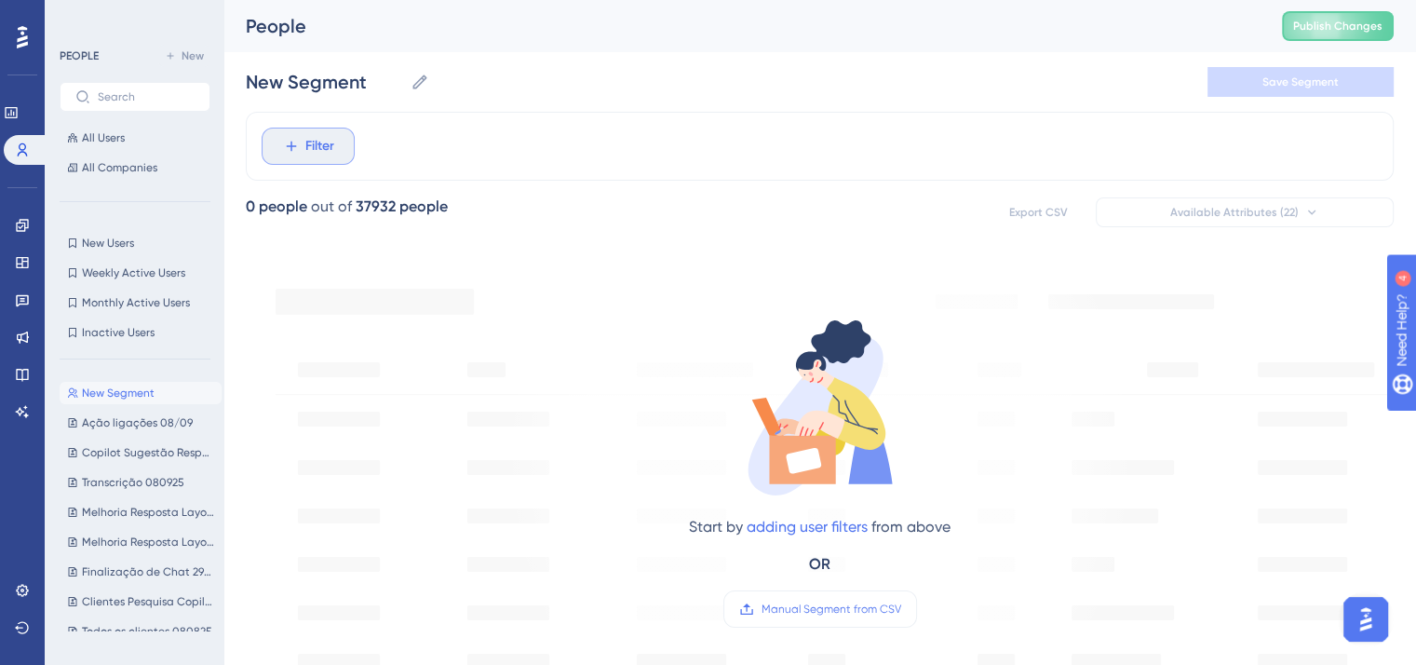
click at [328, 150] on span "Filter" at bounding box center [319, 146] width 29 height 22
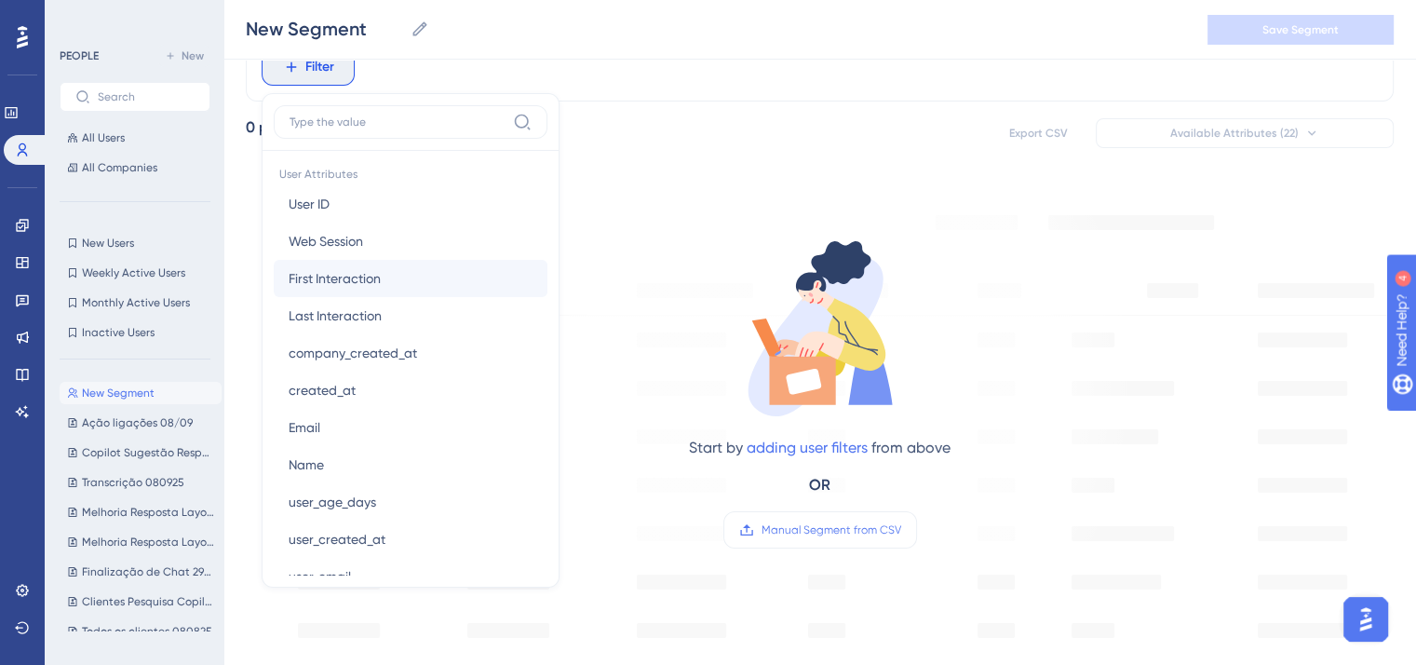
scroll to position [838, 0]
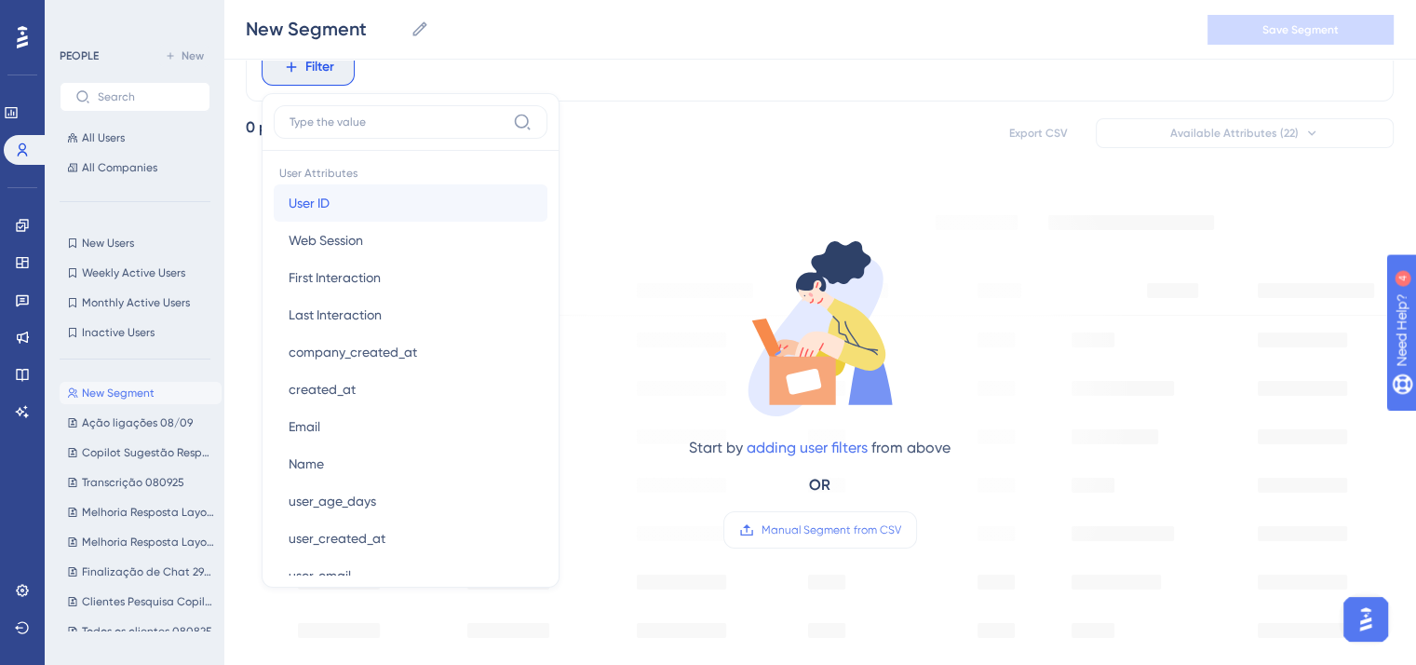
click at [406, 207] on button "User ID User ID" at bounding box center [411, 202] width 274 height 37
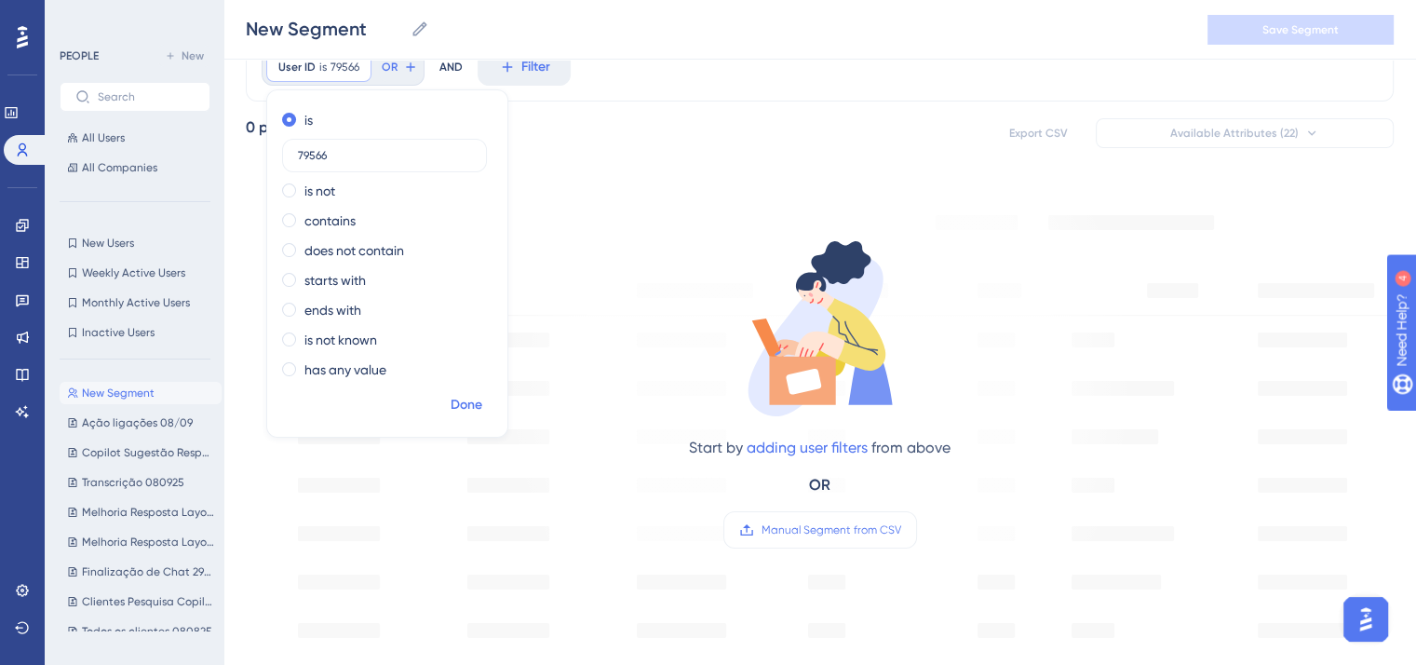
type input "79566"
click at [473, 408] on span "Done" at bounding box center [467, 405] width 32 height 22
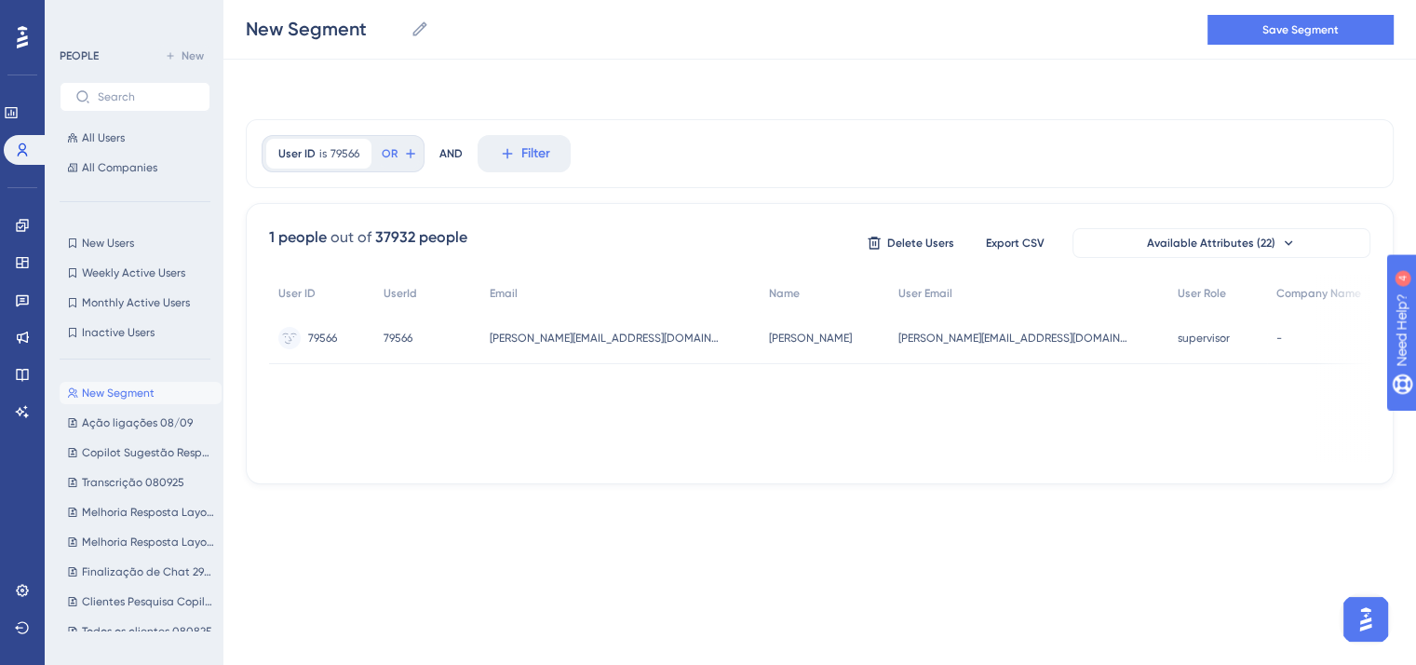
scroll to position [0, 0]
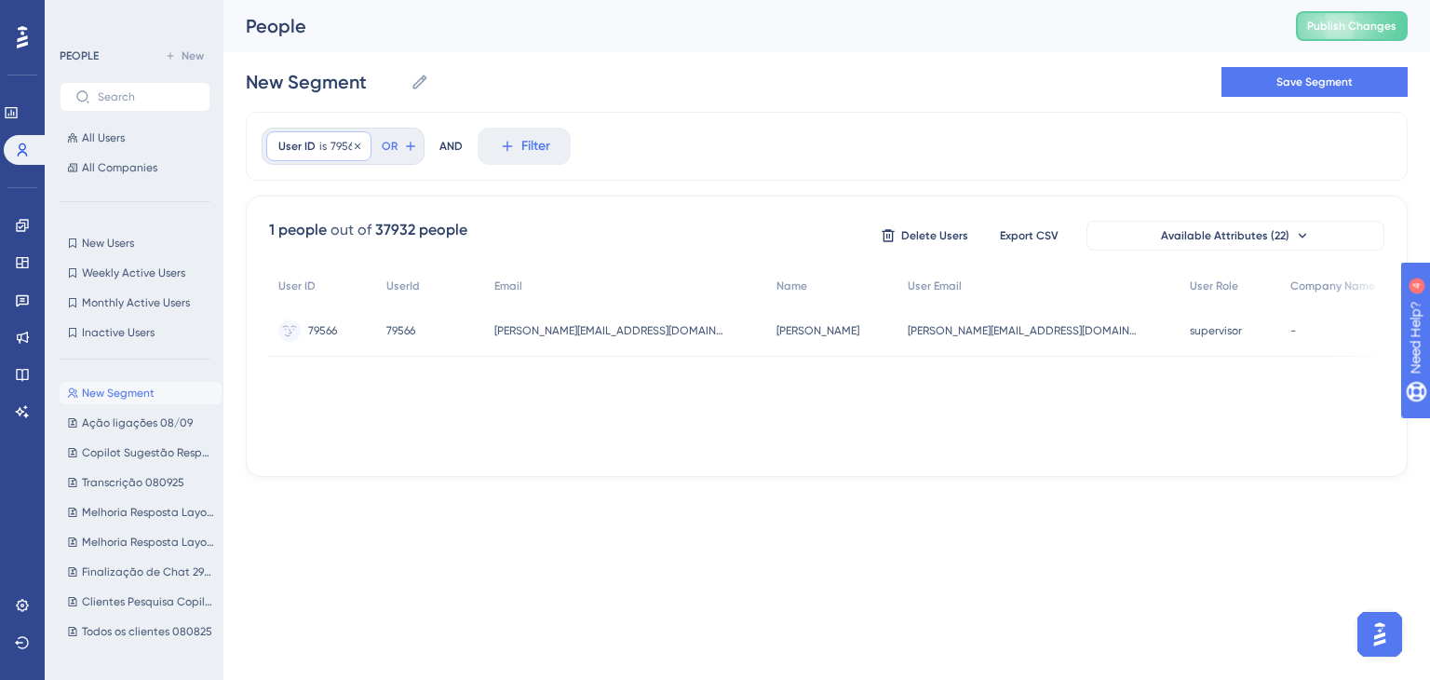
click at [320, 144] on span "is" at bounding box center [322, 146] width 7 height 15
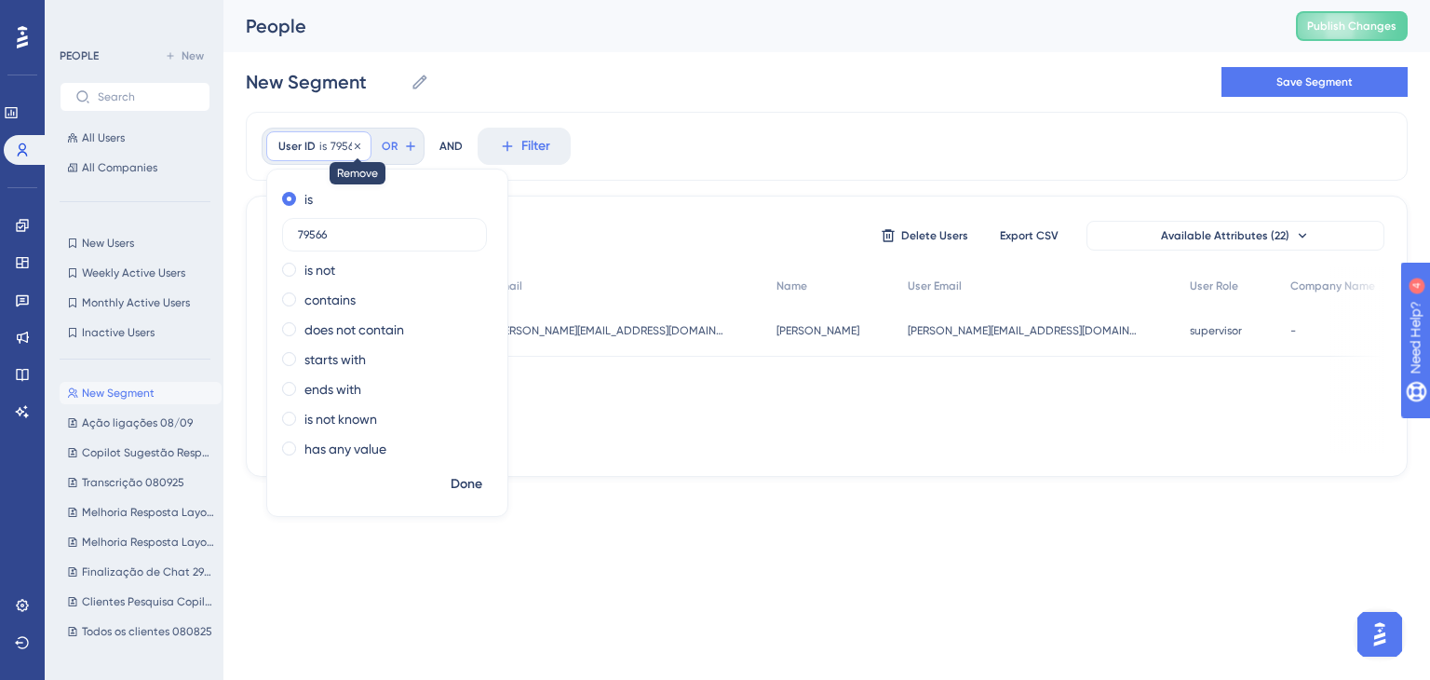
click at [354, 148] on icon at bounding box center [357, 146] width 11 height 11
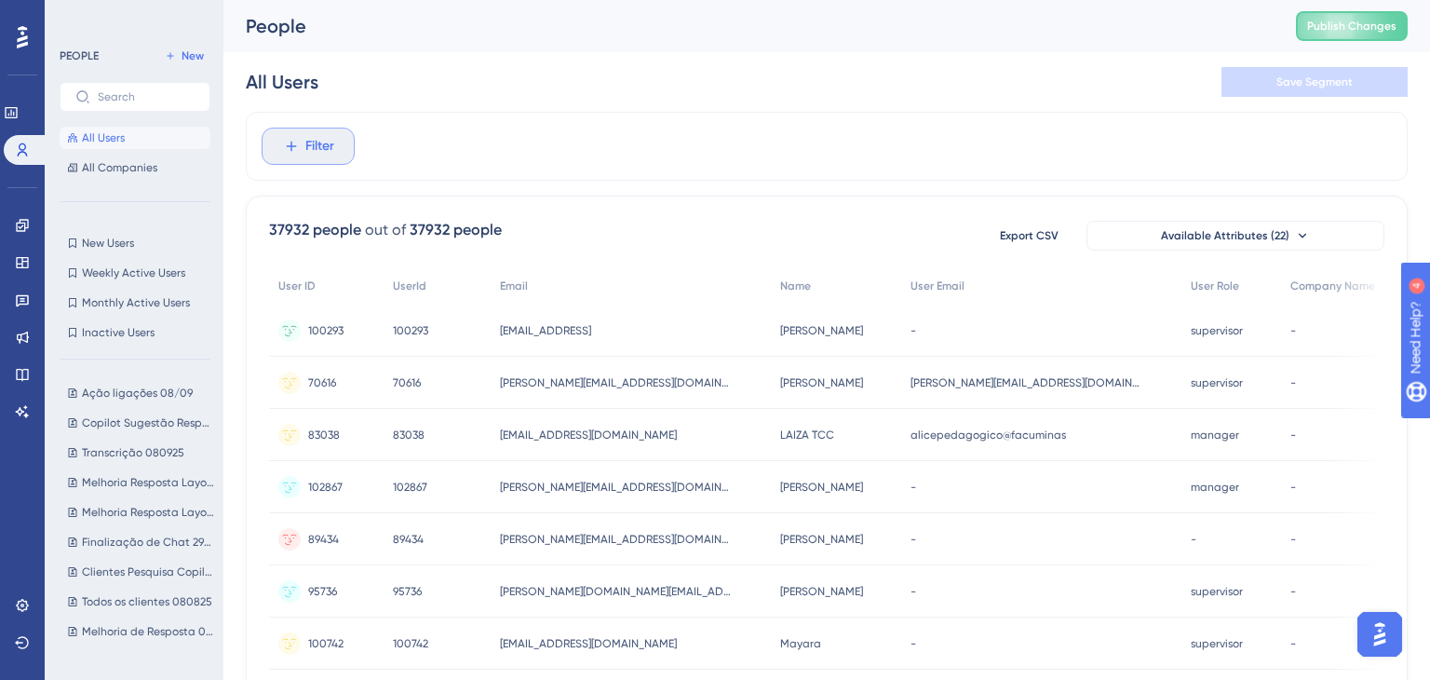
click at [319, 148] on span "Filter" at bounding box center [319, 146] width 29 height 22
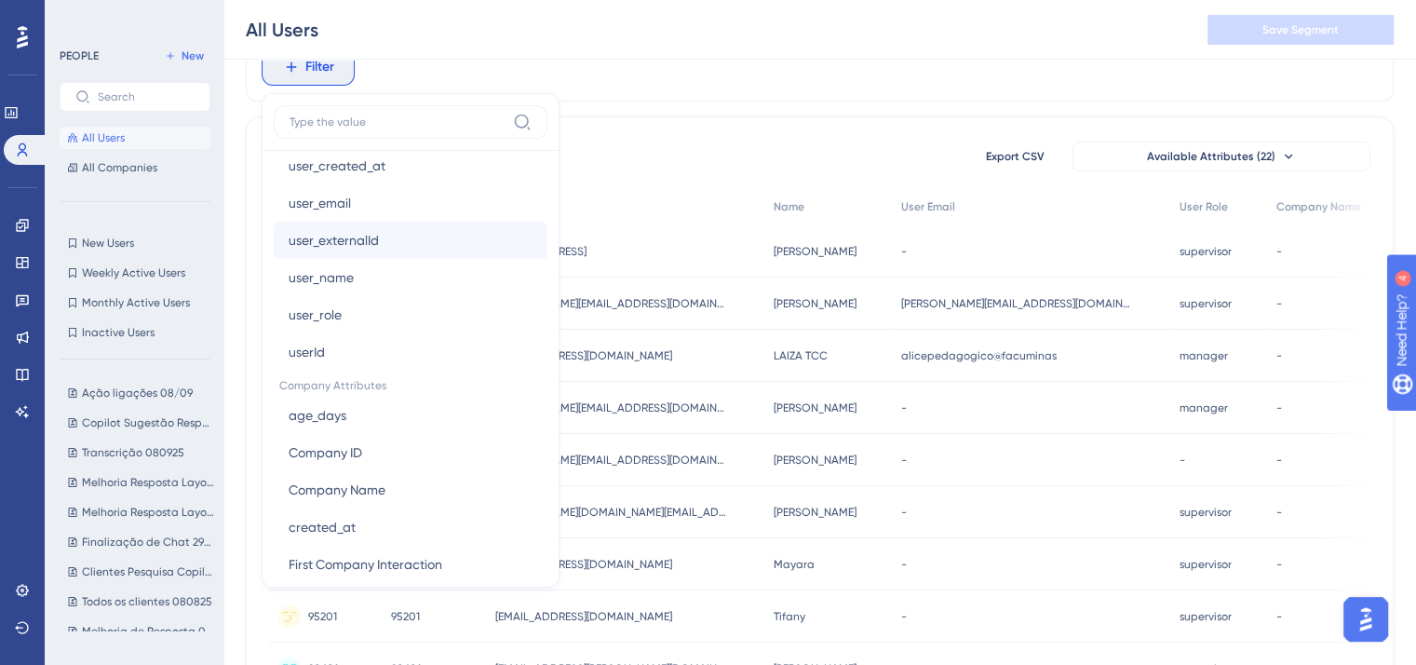
scroll to position [1303, 0]
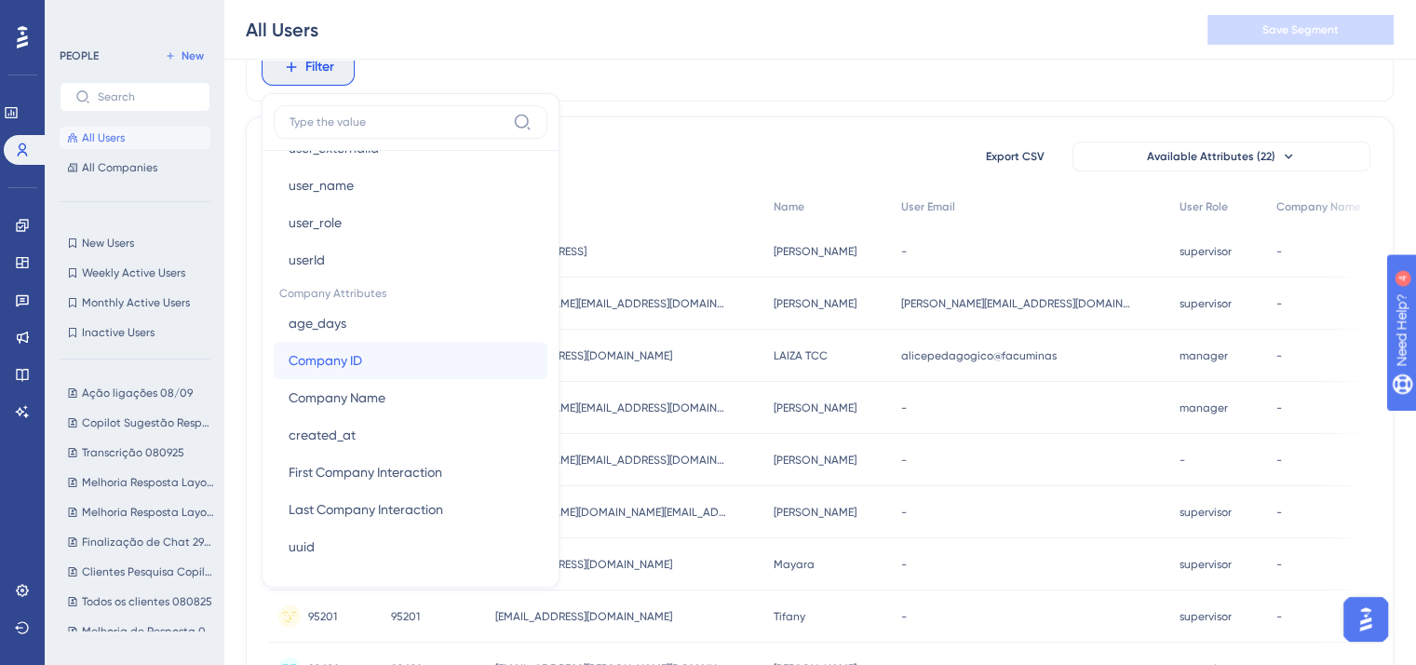
click at [394, 362] on button "Company ID Company ID" at bounding box center [411, 360] width 274 height 37
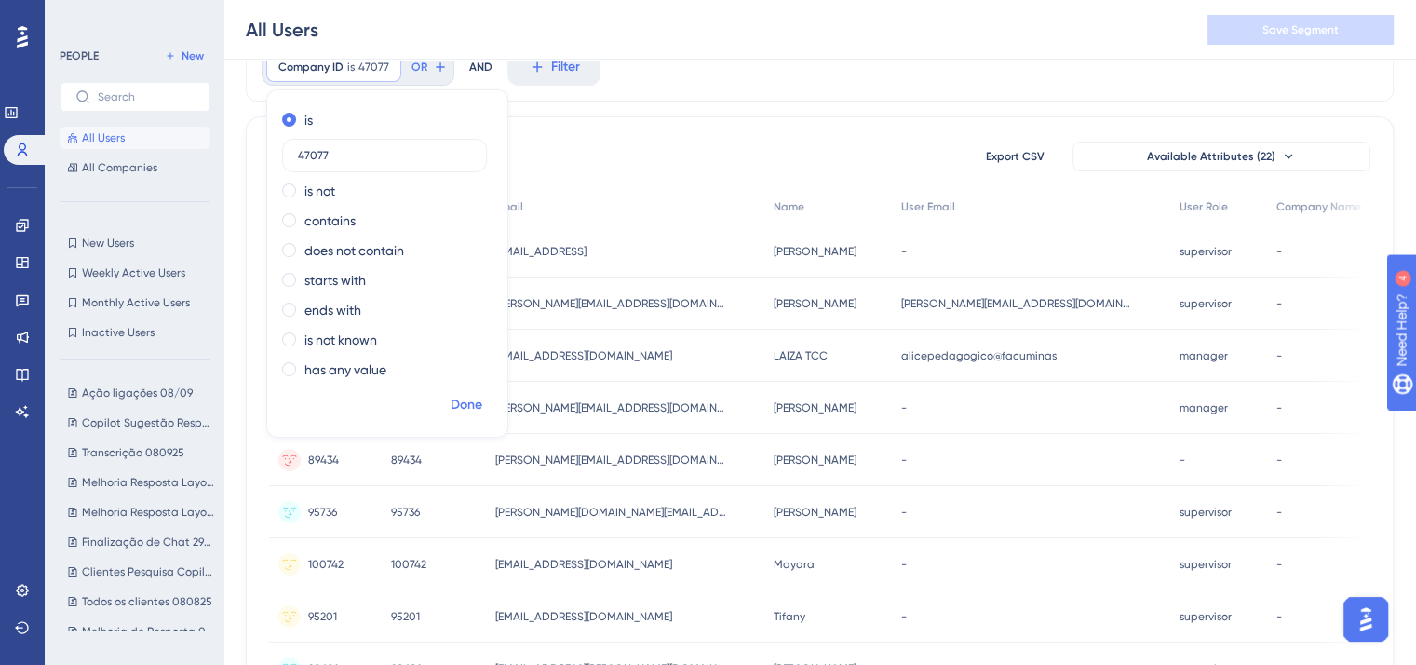
type input "47077"
click at [462, 404] on span "Done" at bounding box center [467, 405] width 32 height 22
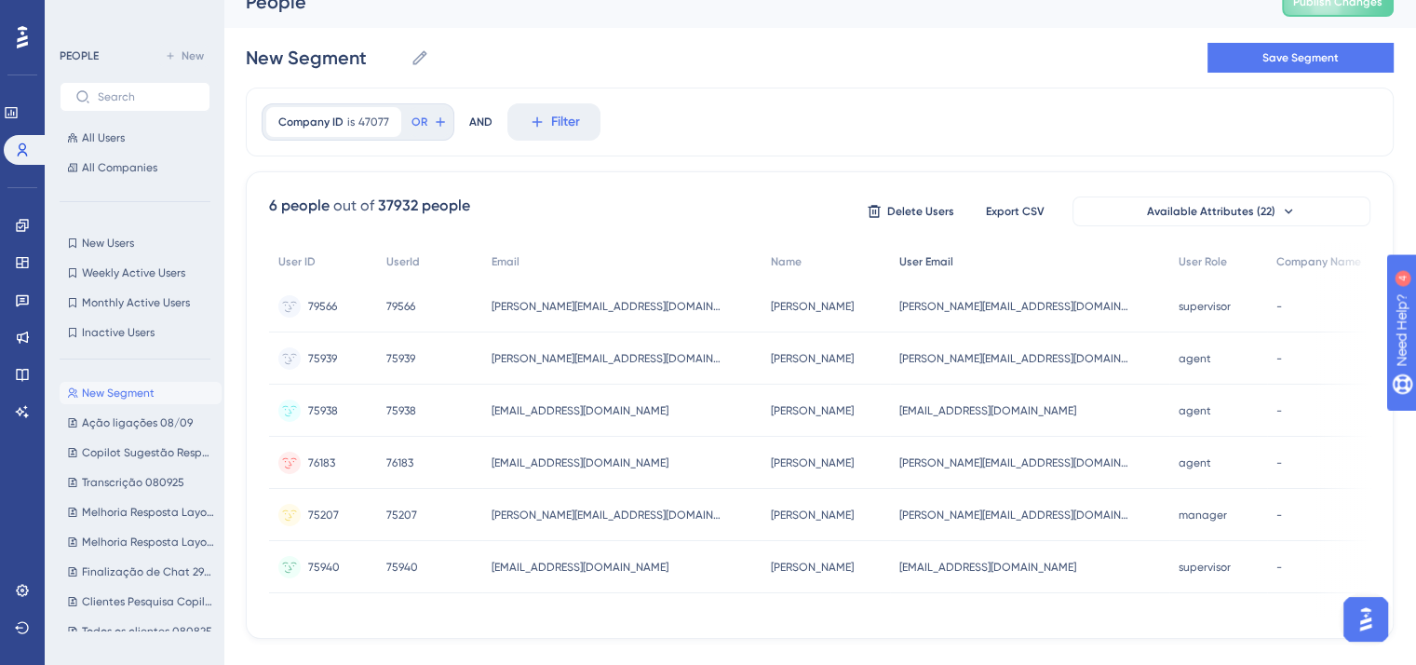
scroll to position [0, 0]
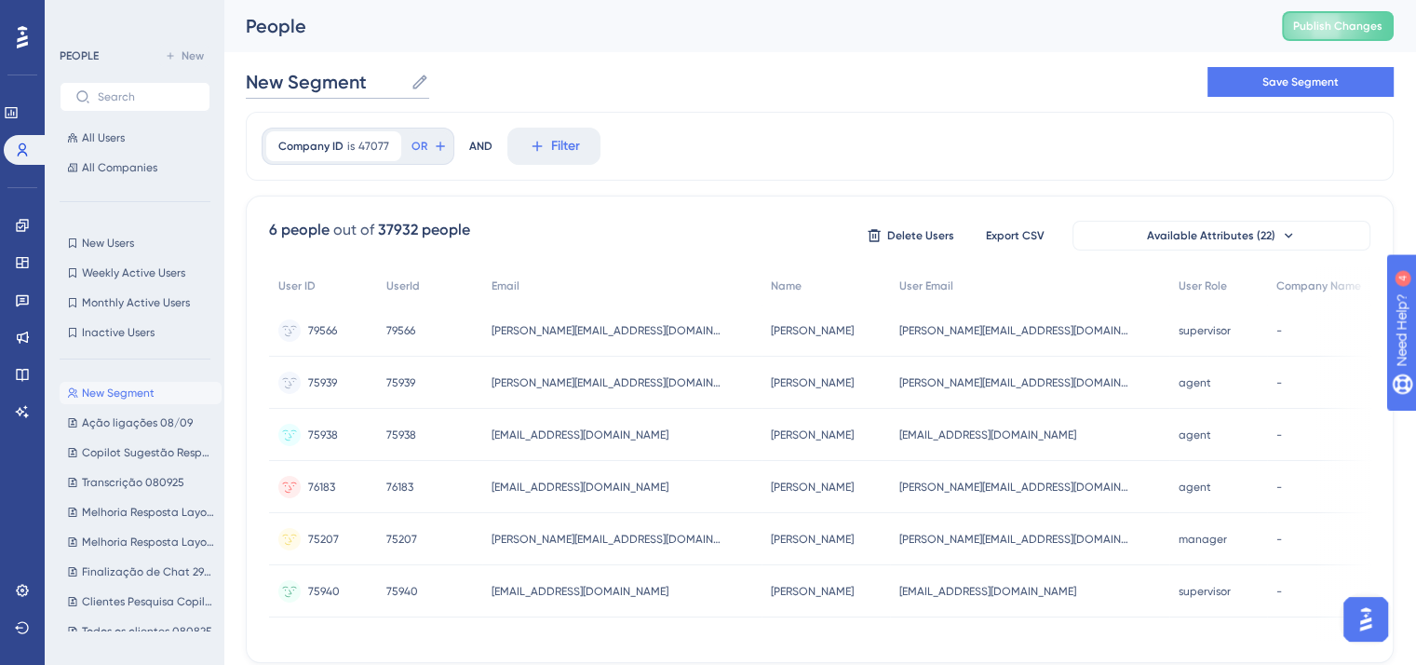
click at [317, 83] on input "New Segment" at bounding box center [324, 82] width 157 height 26
click at [1310, 78] on span "Save Segment" at bounding box center [1301, 82] width 76 height 15
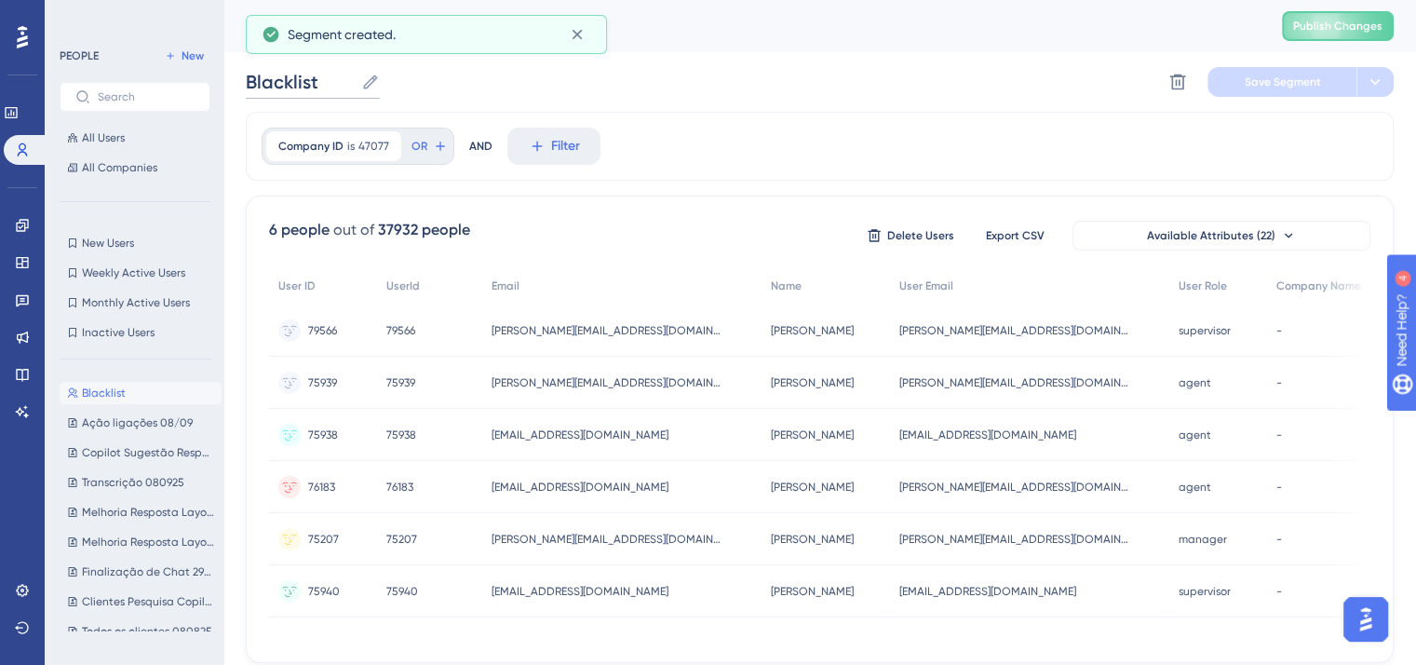
click at [312, 79] on input "Blacklist" at bounding box center [300, 82] width 108 height 26
click at [348, 80] on input "Blacklist" at bounding box center [300, 82] width 108 height 26
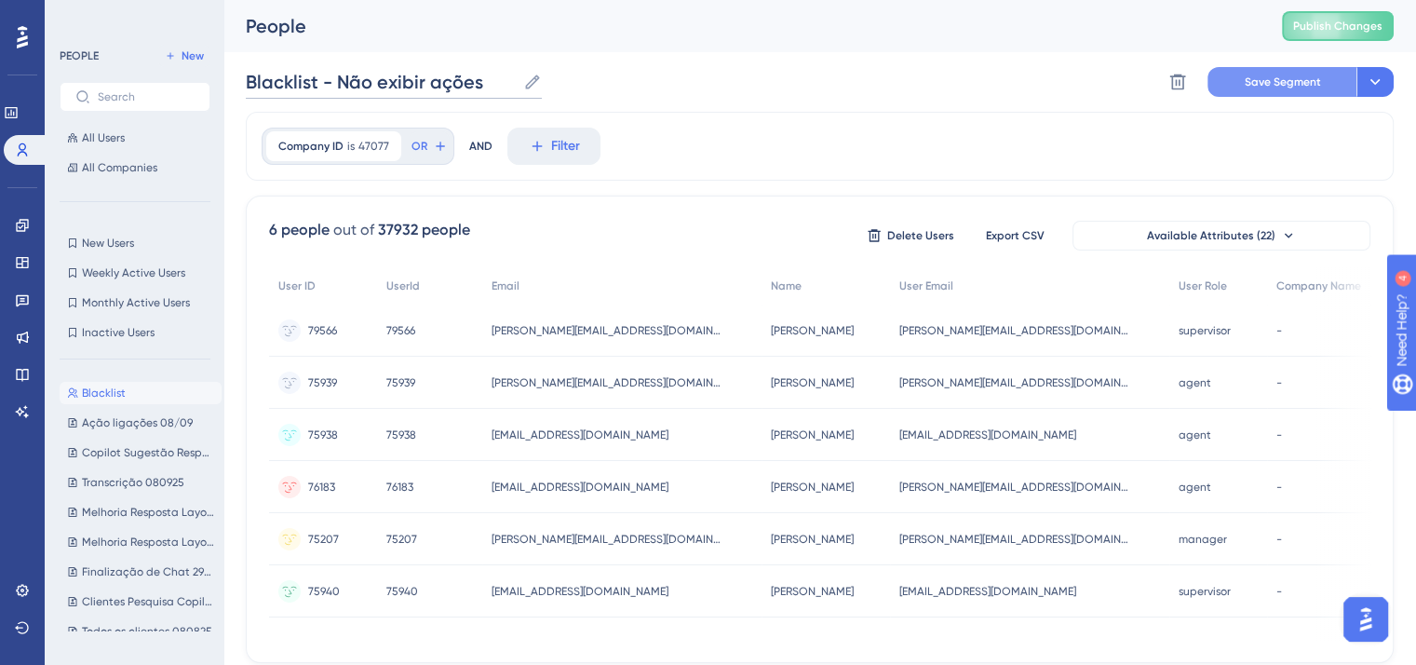
type input "Blacklist - Não exibir ações"
click at [1240, 77] on button "Save Segment" at bounding box center [1282, 82] width 149 height 30
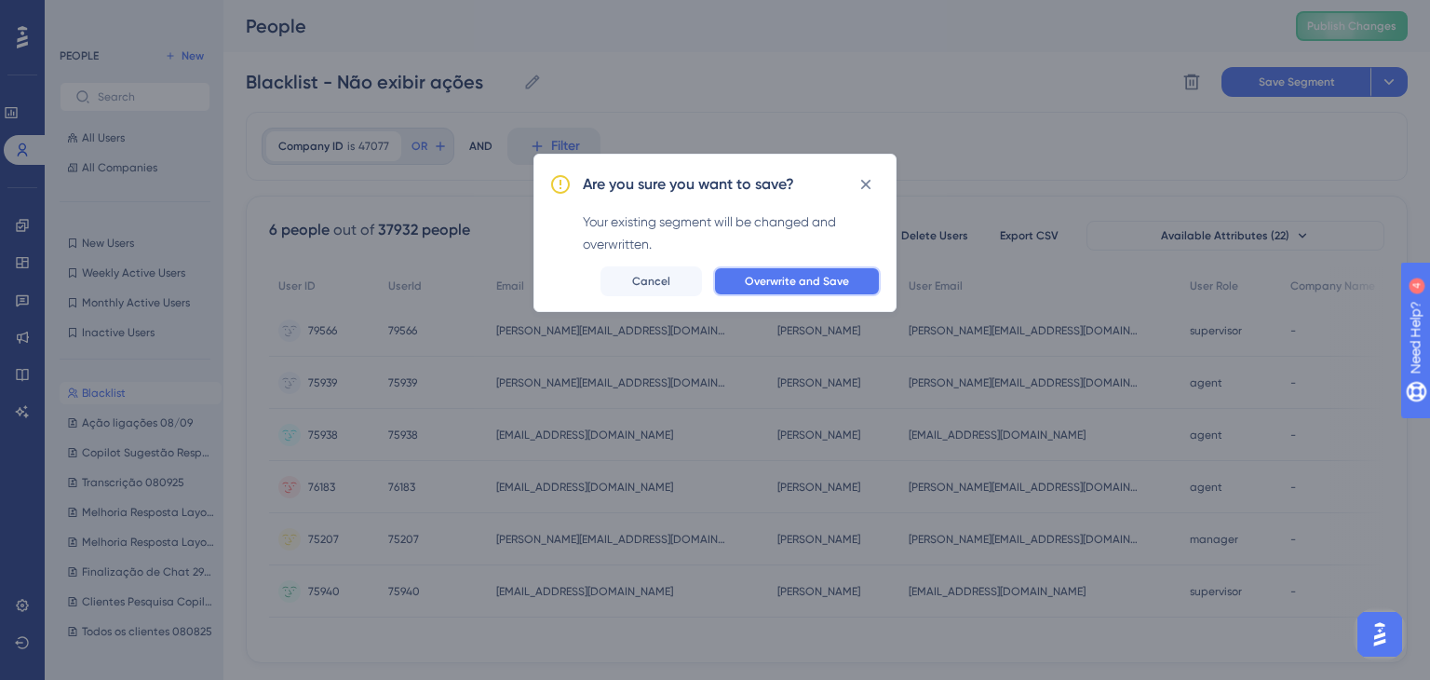
click at [793, 274] on span "Overwrite and Save" at bounding box center [797, 281] width 104 height 15
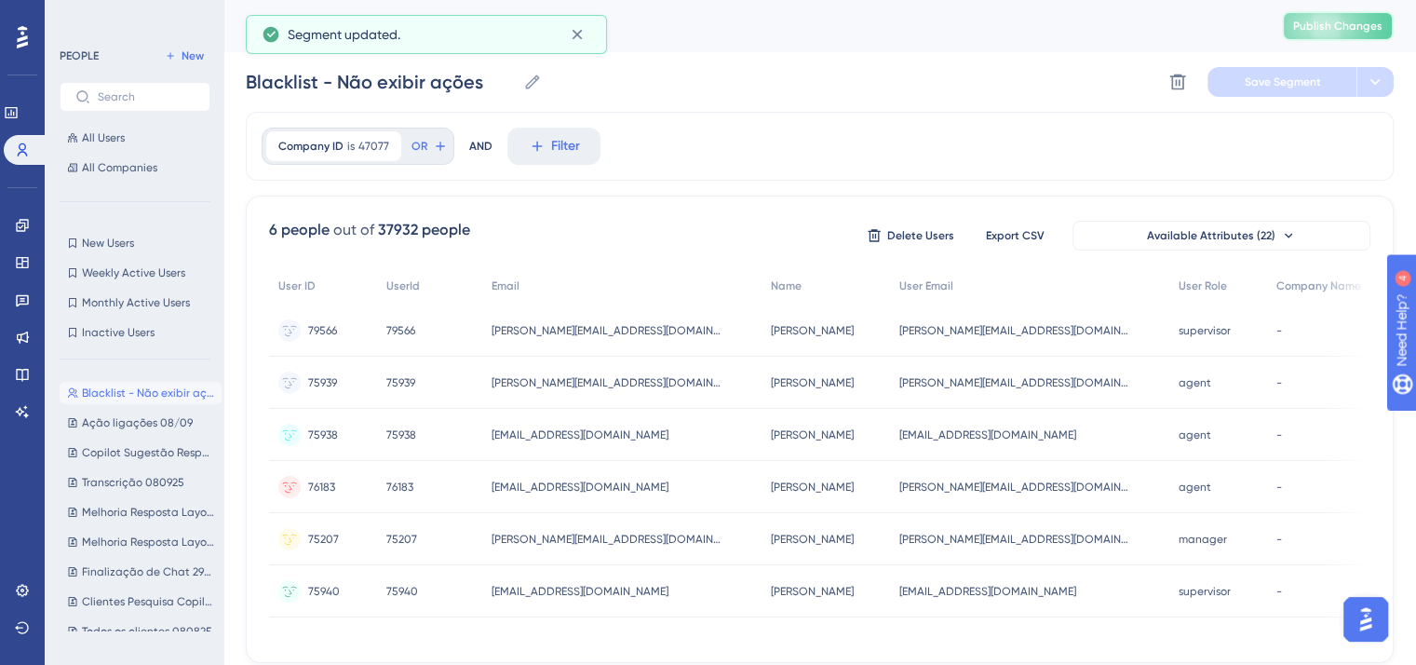
click at [1381, 27] on span "Publish Changes" at bounding box center [1338, 26] width 89 height 15
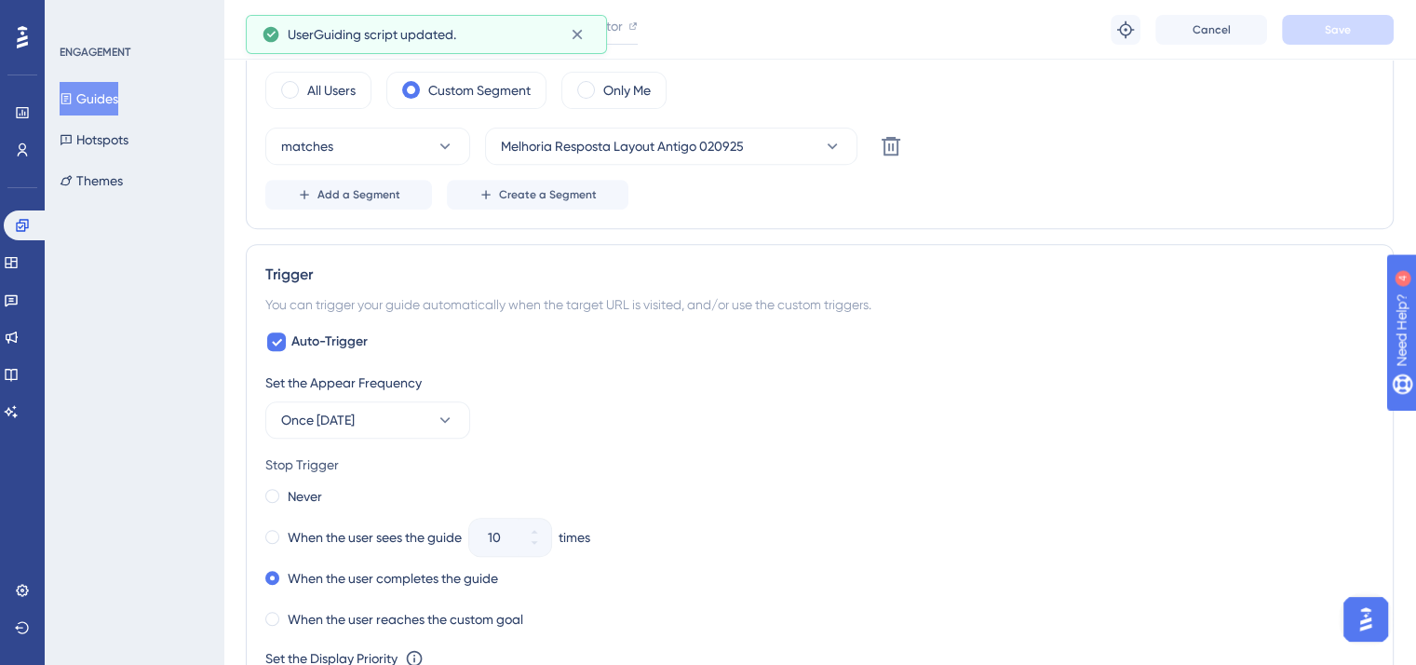
scroll to position [574, 0]
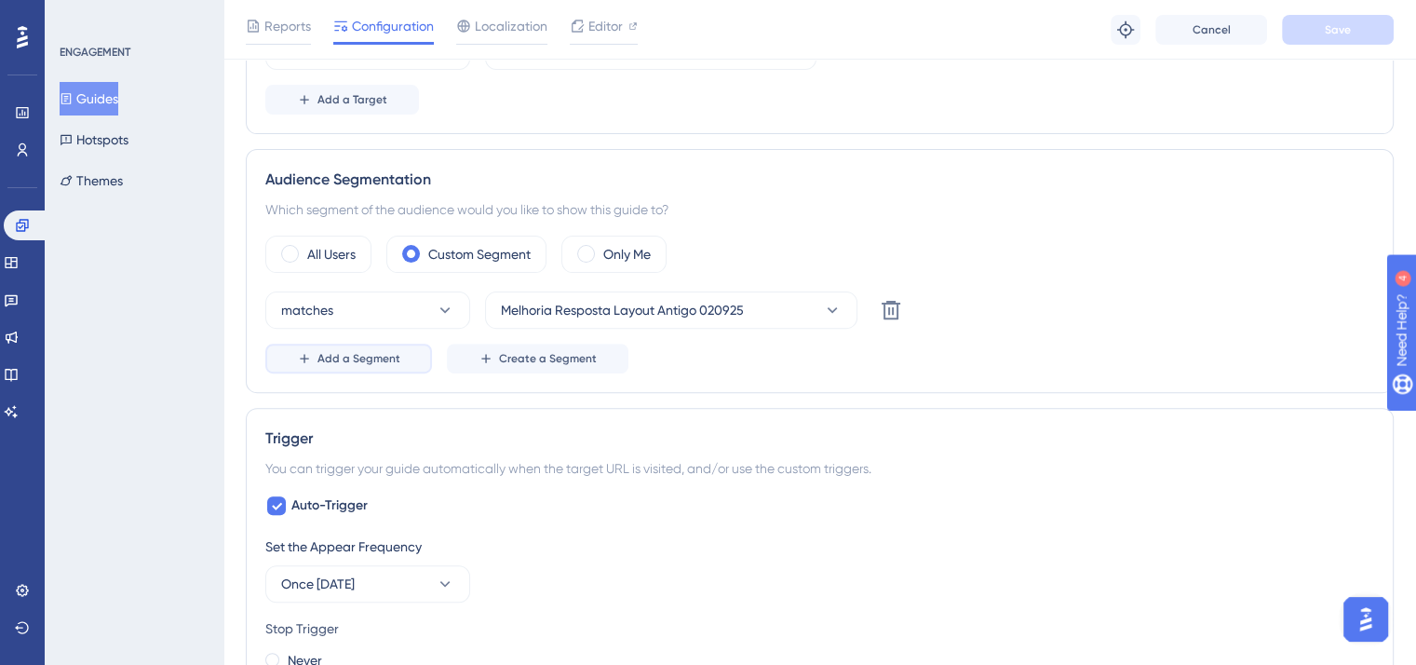
click at [391, 359] on span "Add a Segment" at bounding box center [359, 358] width 83 height 15
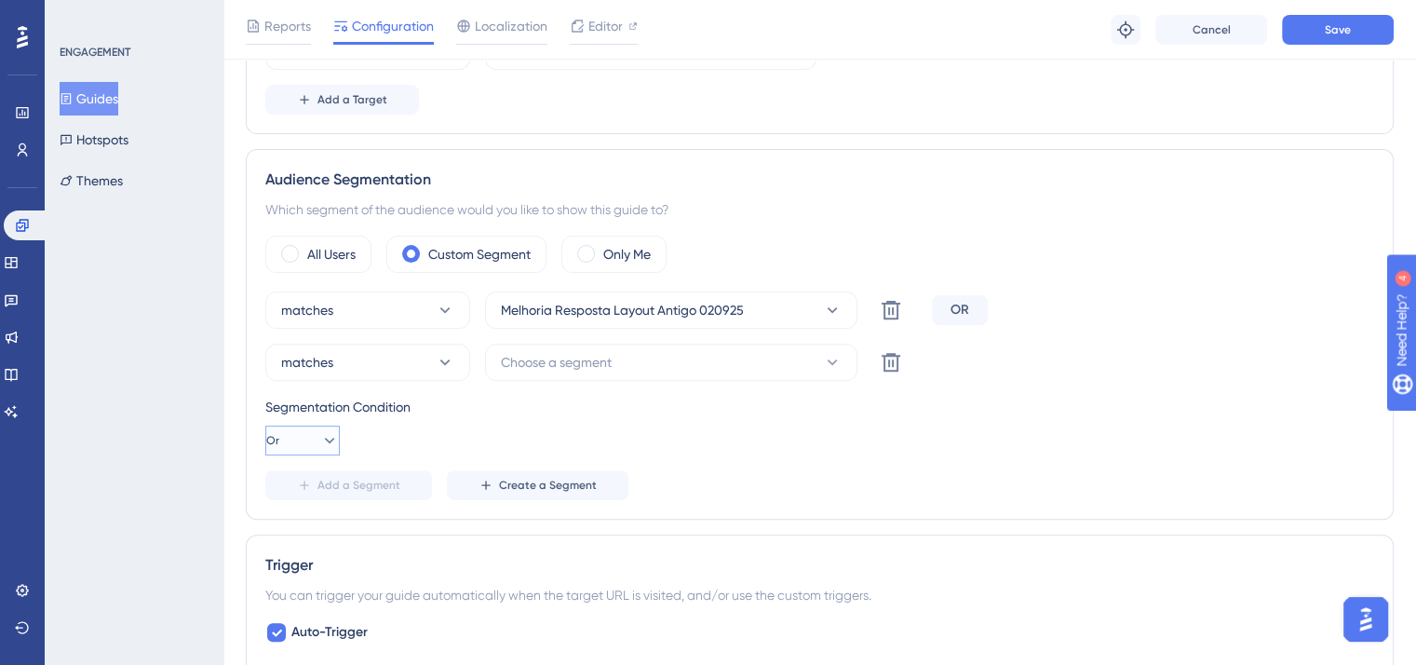
click at [325, 438] on icon at bounding box center [330, 441] width 10 height 6
click at [302, 494] on span "And" at bounding box center [297, 493] width 24 height 22
click at [346, 364] on button "matches" at bounding box center [367, 362] width 205 height 37
click at [358, 454] on span "doesn't match" at bounding box center [334, 456] width 85 height 22
click at [559, 370] on span "Choose a segment" at bounding box center [556, 362] width 111 height 22
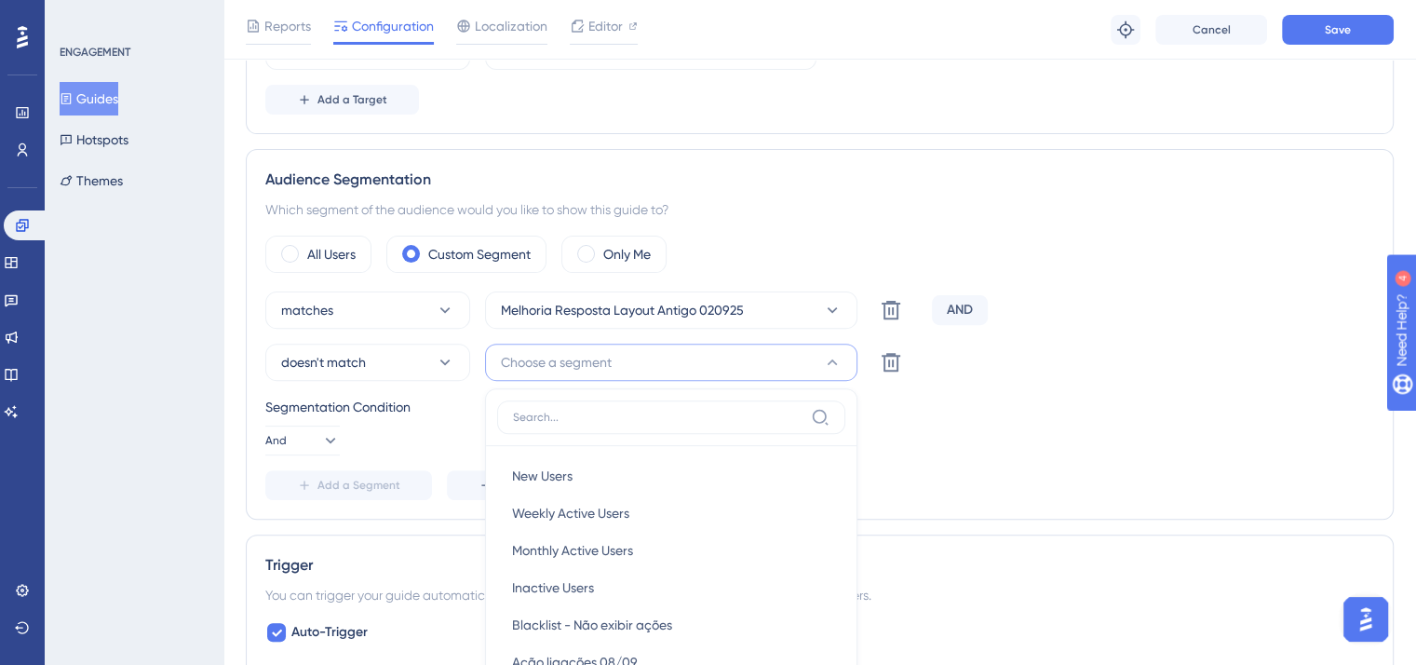
scroll to position [778, 0]
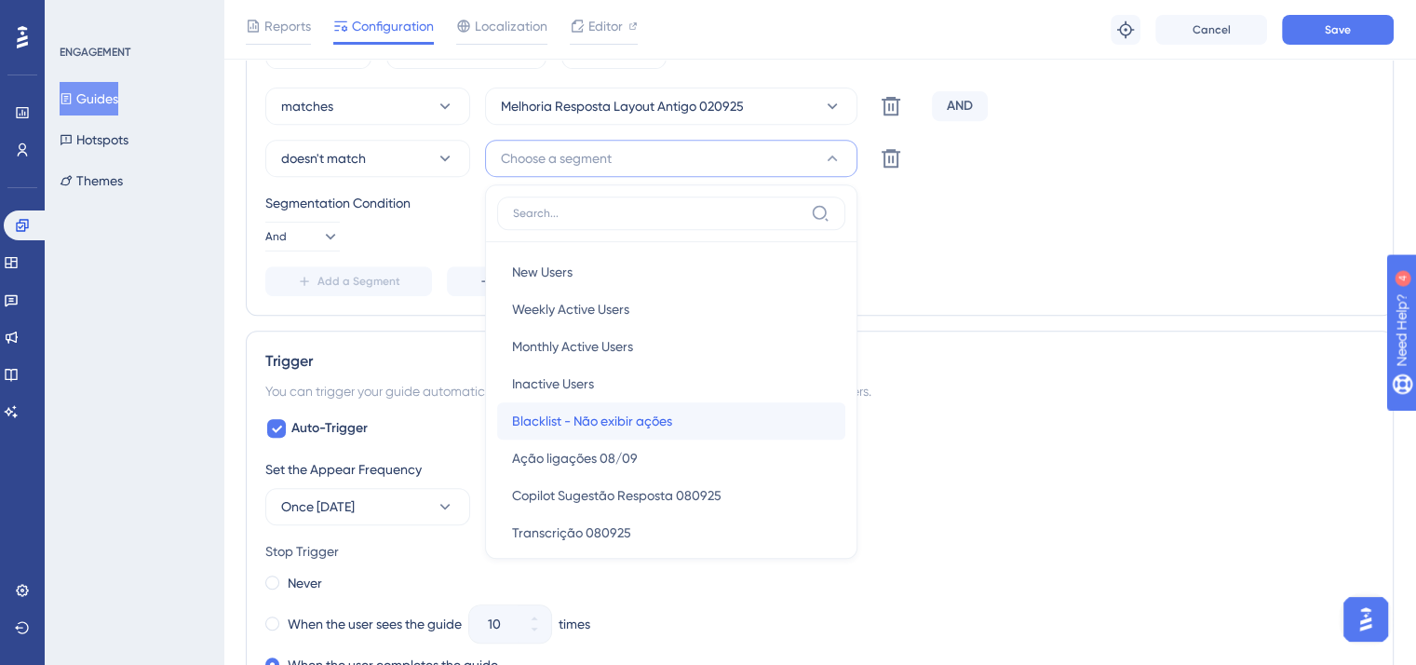
click at [577, 415] on span "Blacklist - Não exibir ações" at bounding box center [592, 421] width 160 height 22
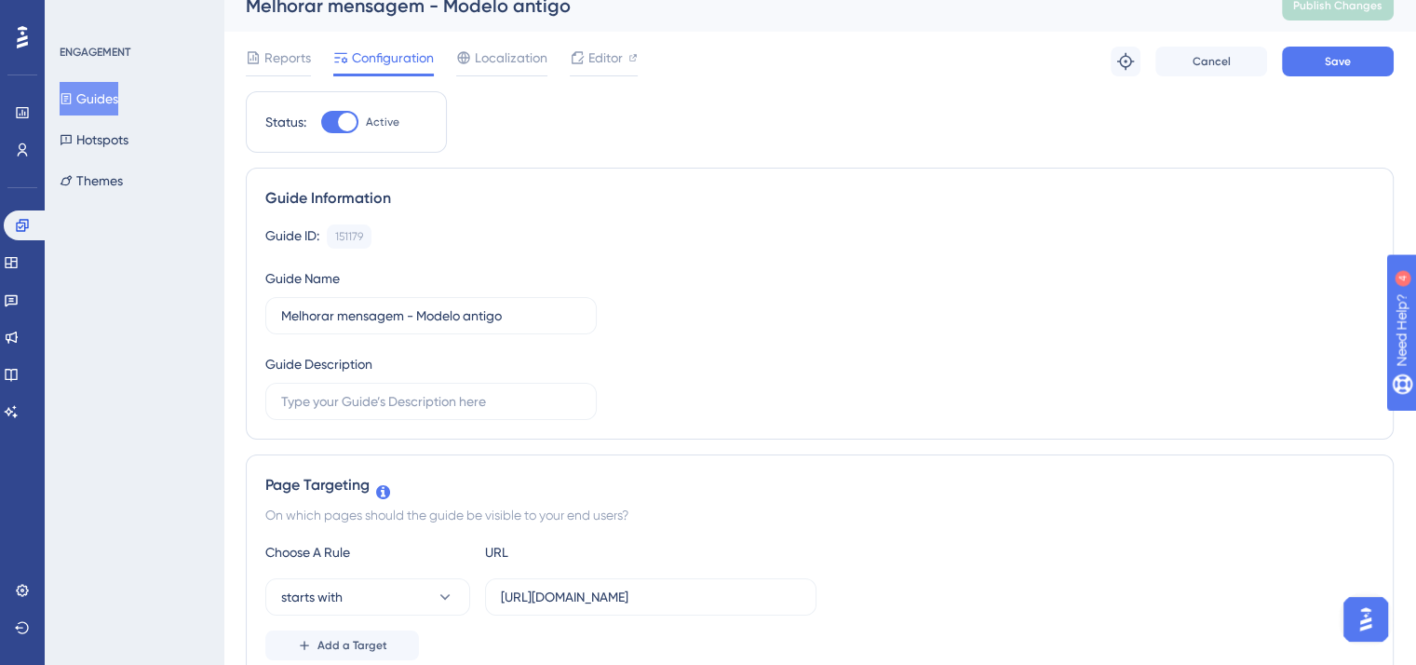
scroll to position [0, 0]
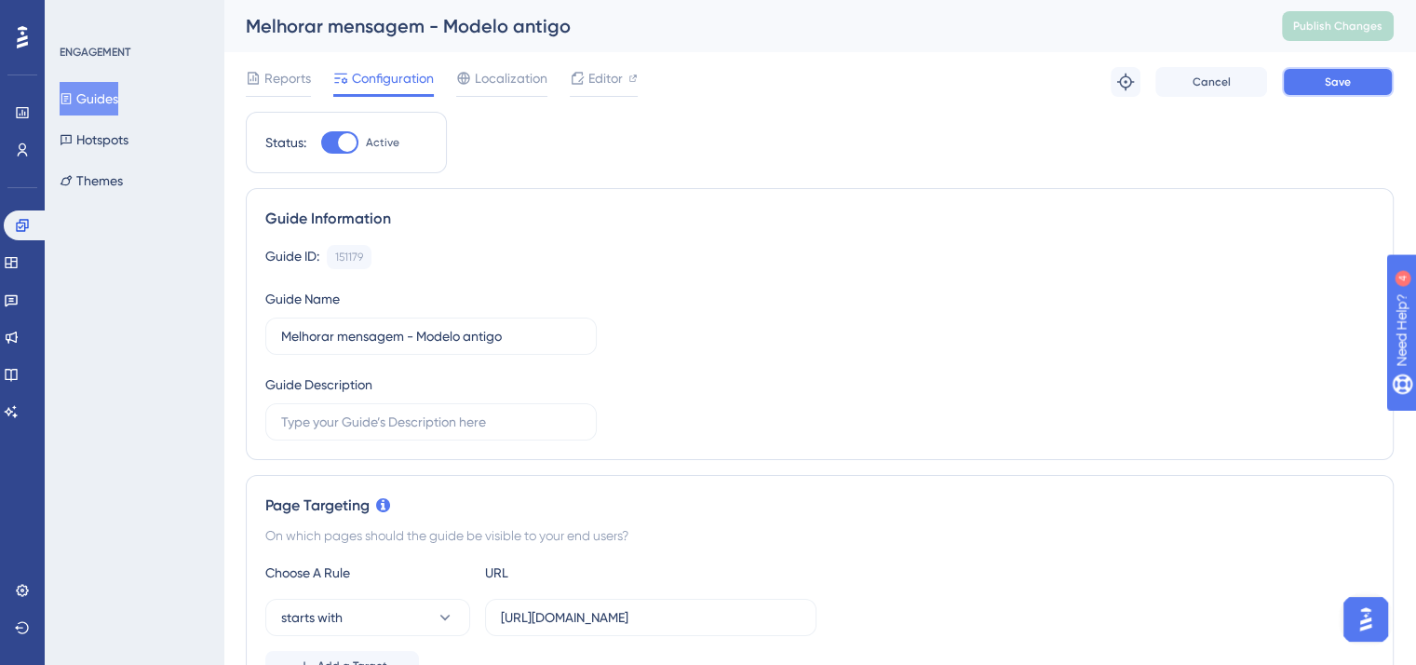
click at [1360, 81] on button "Save" at bounding box center [1338, 82] width 112 height 30
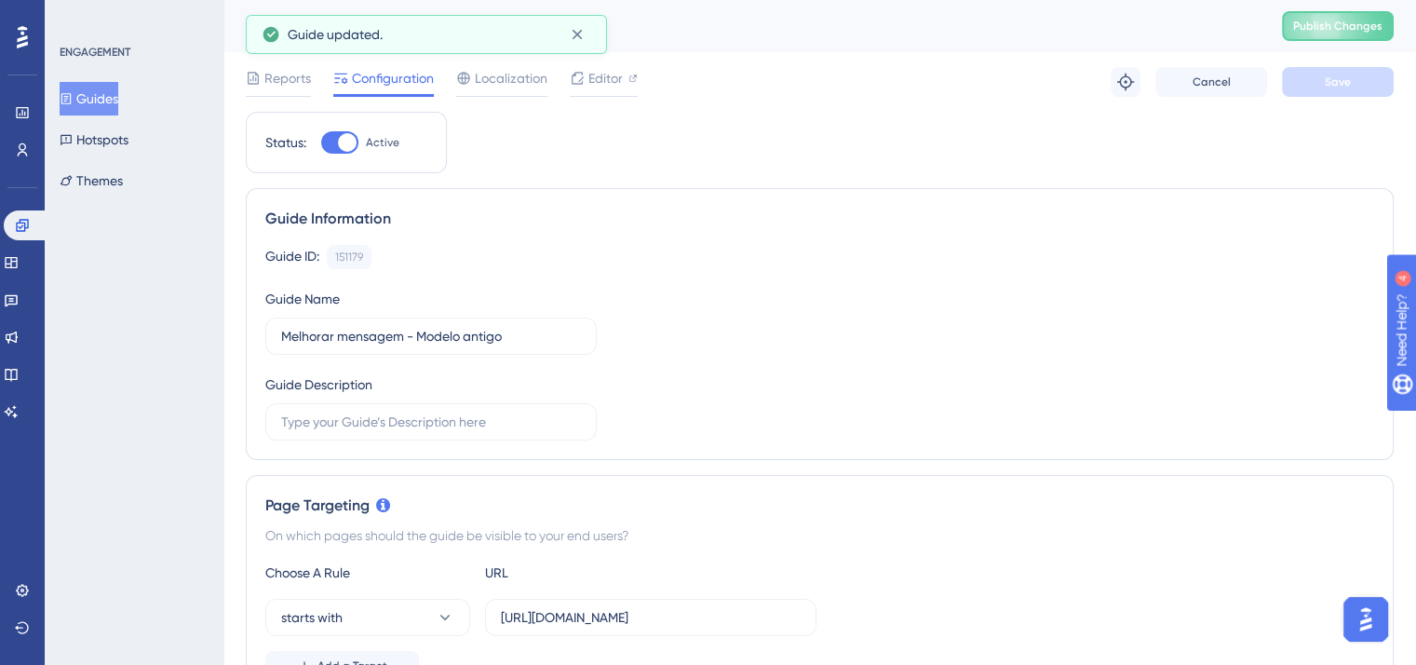
click at [115, 90] on button "Guides" at bounding box center [89, 99] width 59 height 34
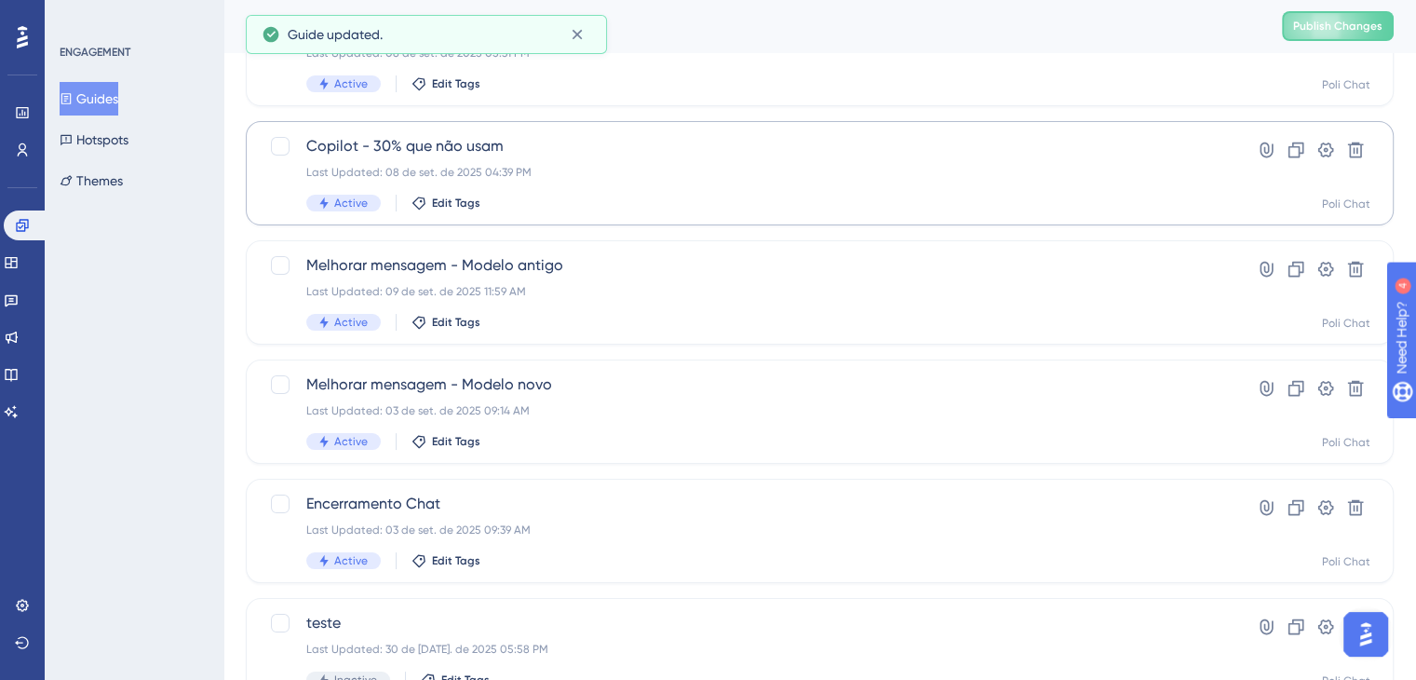
scroll to position [186, 0]
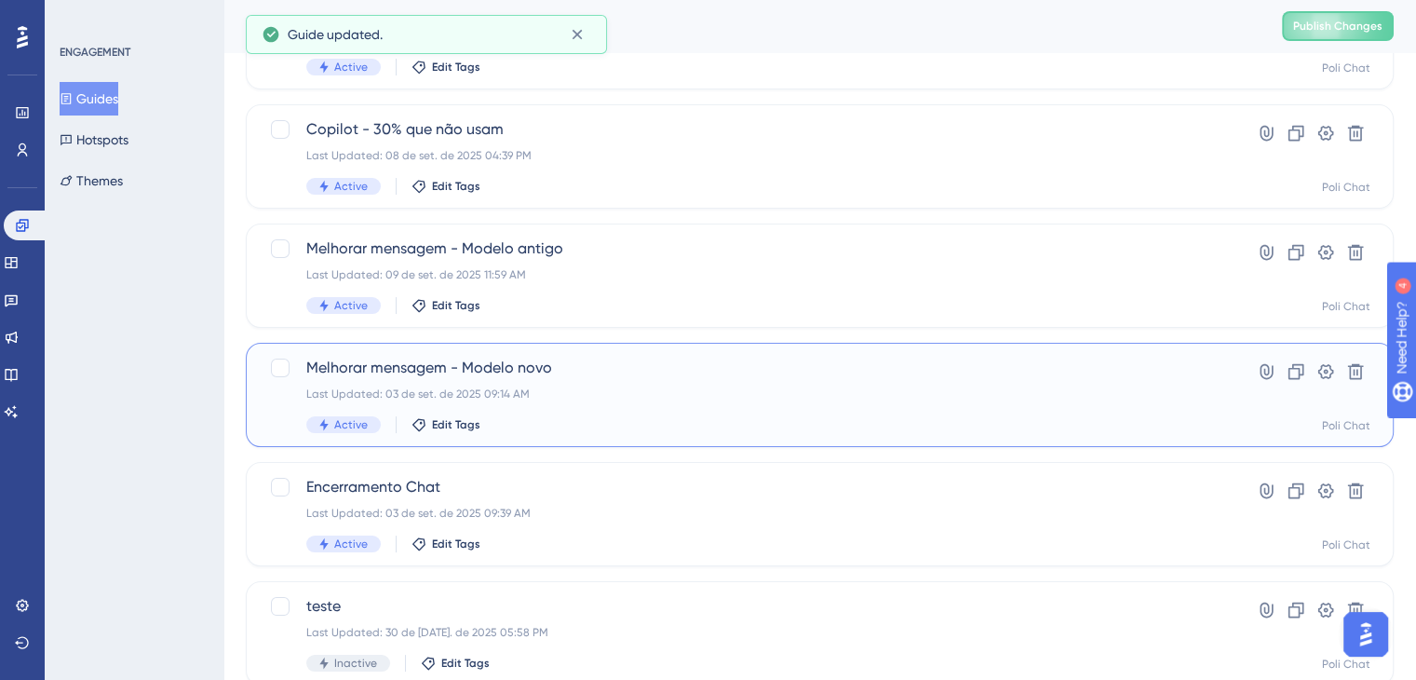
click at [689, 397] on div "Last Updated: 03 de set. de 2025 09:14 AM" at bounding box center [745, 393] width 878 height 15
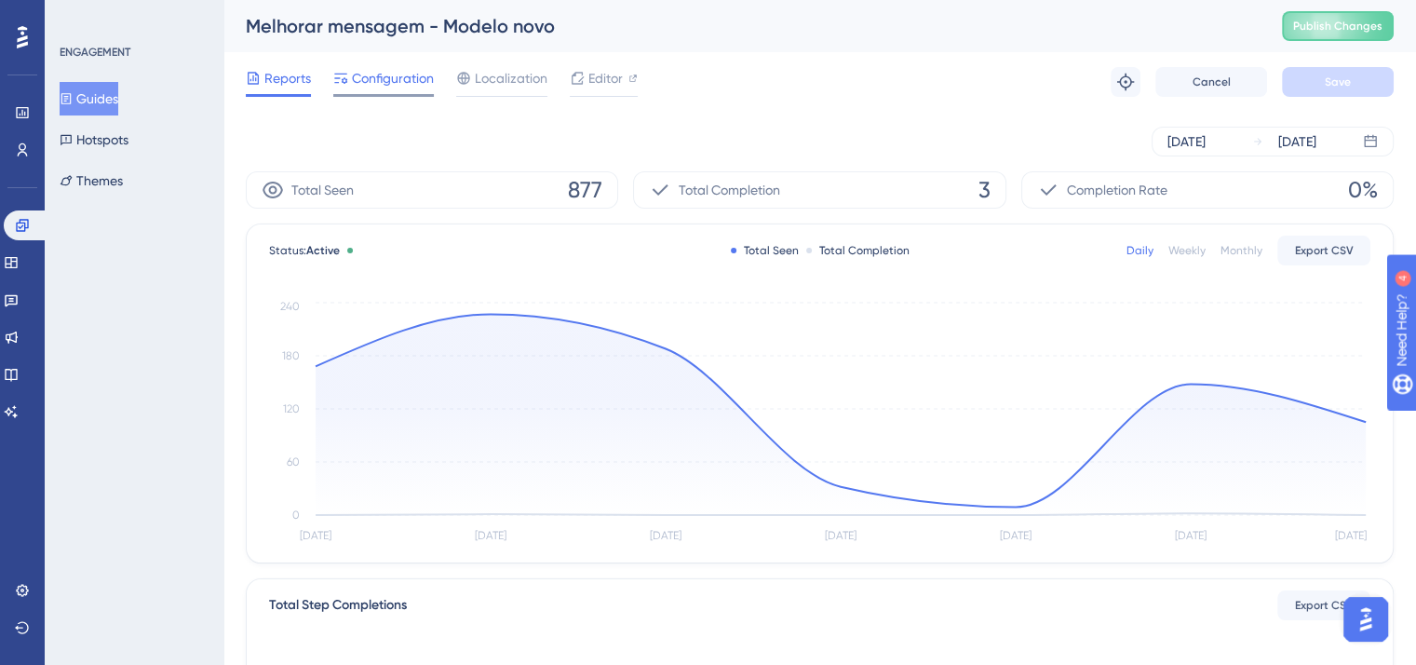
click at [389, 75] on span "Configuration" at bounding box center [393, 78] width 82 height 22
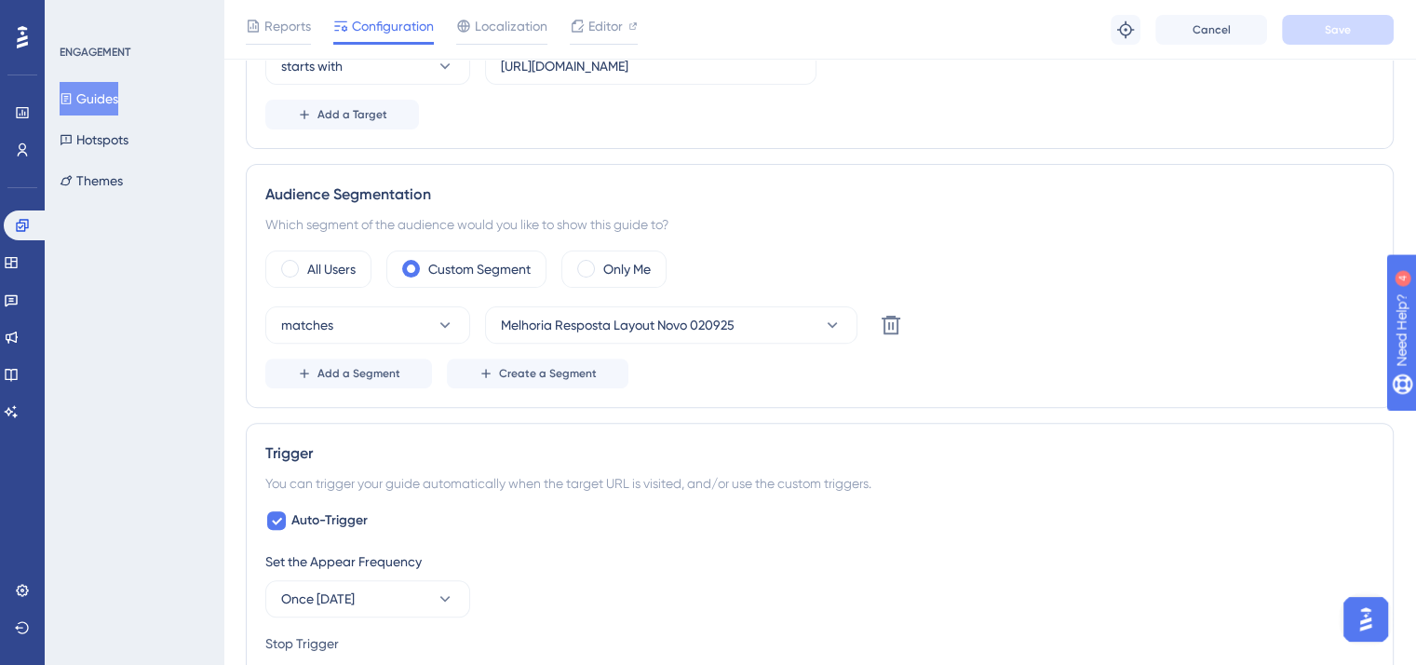
scroll to position [652, 0]
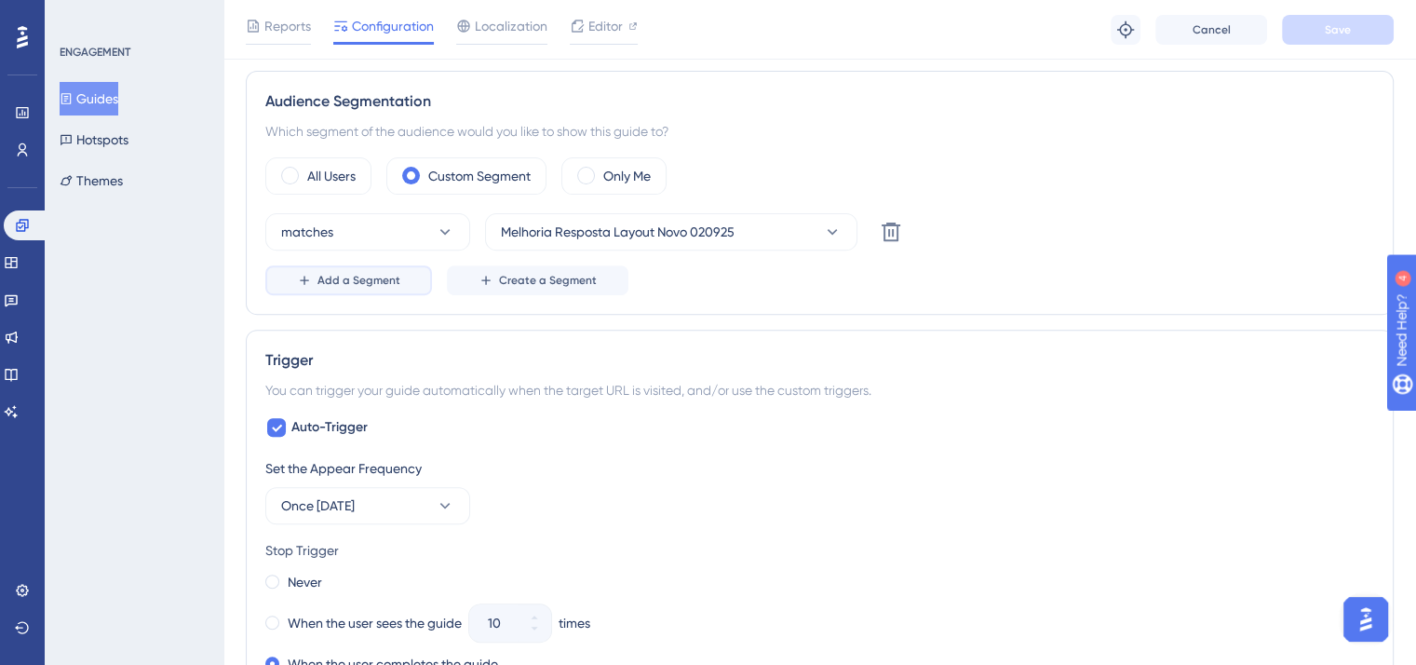
click at [354, 273] on span "Add a Segment" at bounding box center [359, 280] width 83 height 15
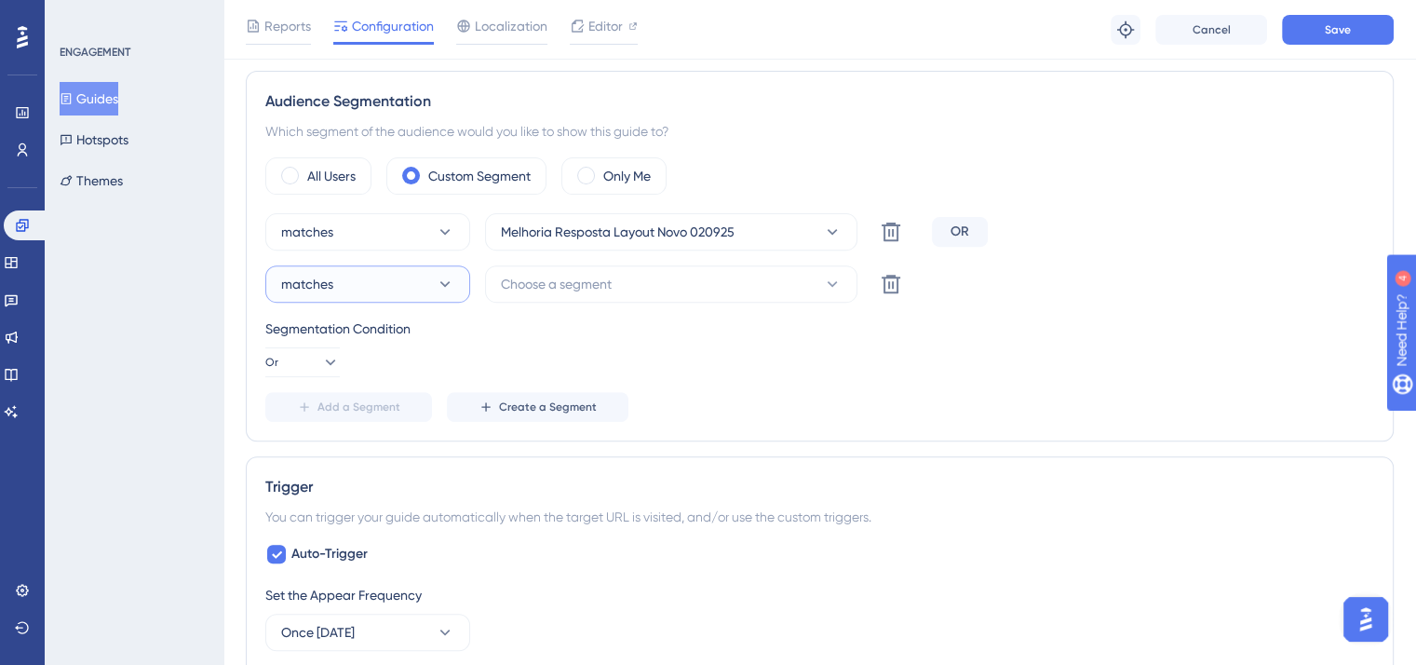
click at [359, 272] on button "matches" at bounding box center [367, 283] width 205 height 37
click at [318, 374] on span "doesn't match" at bounding box center [334, 378] width 85 height 22
click at [320, 355] on icon at bounding box center [329, 362] width 19 height 19
click at [310, 418] on div "And And" at bounding box center [302, 415] width 35 height 37
click at [649, 291] on button "Choose a segment" at bounding box center [671, 283] width 373 height 37
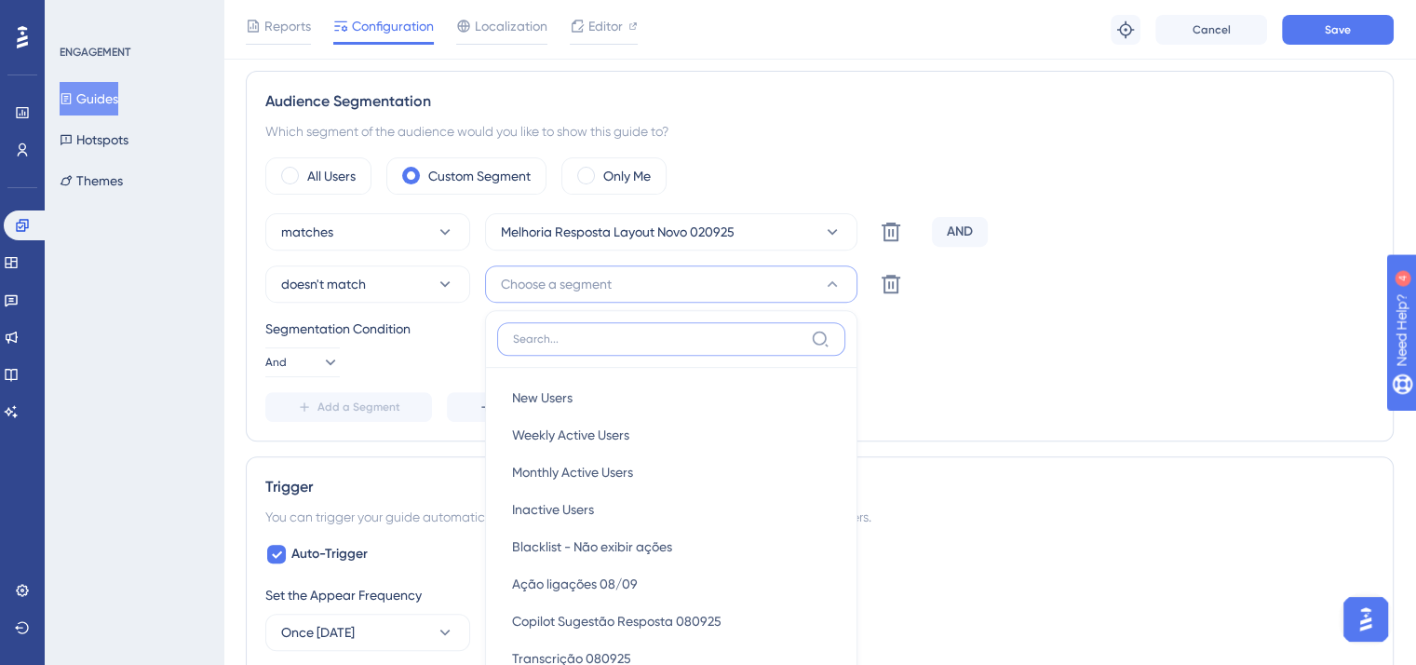
scroll to position [814, 0]
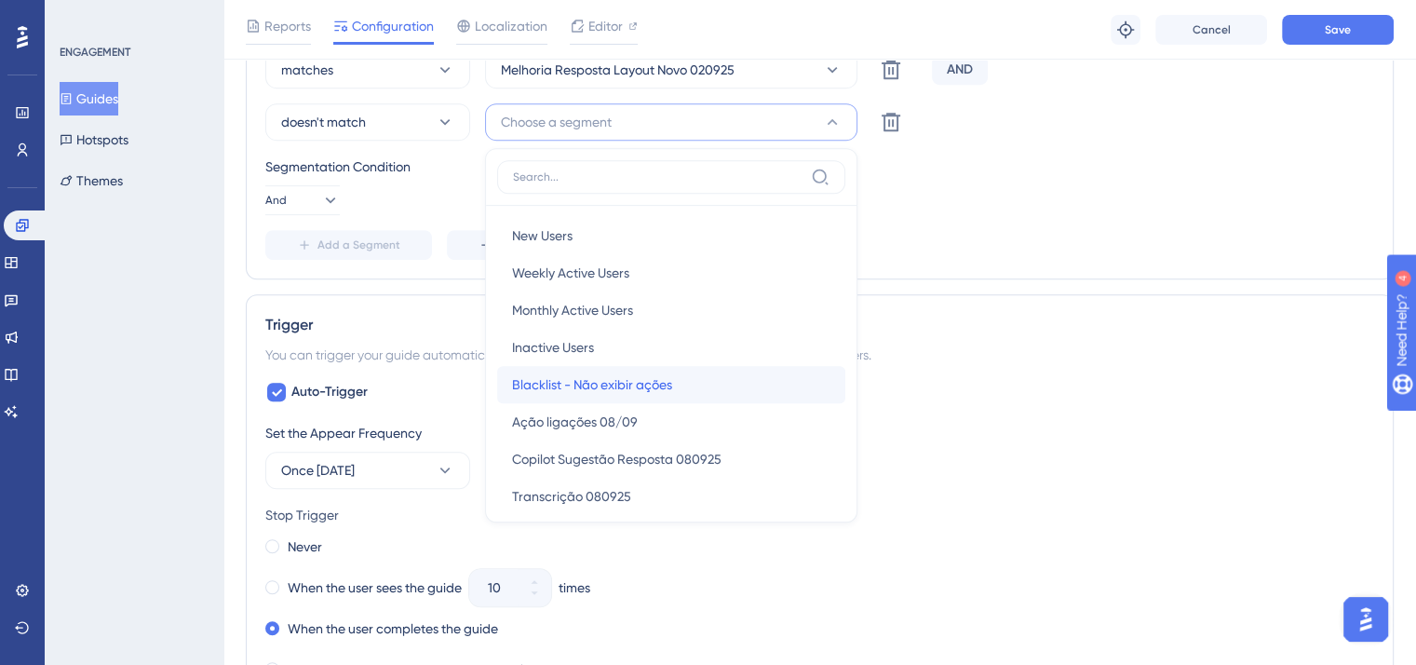
click at [581, 383] on span "Blacklist - Não exibir ações" at bounding box center [592, 384] width 160 height 22
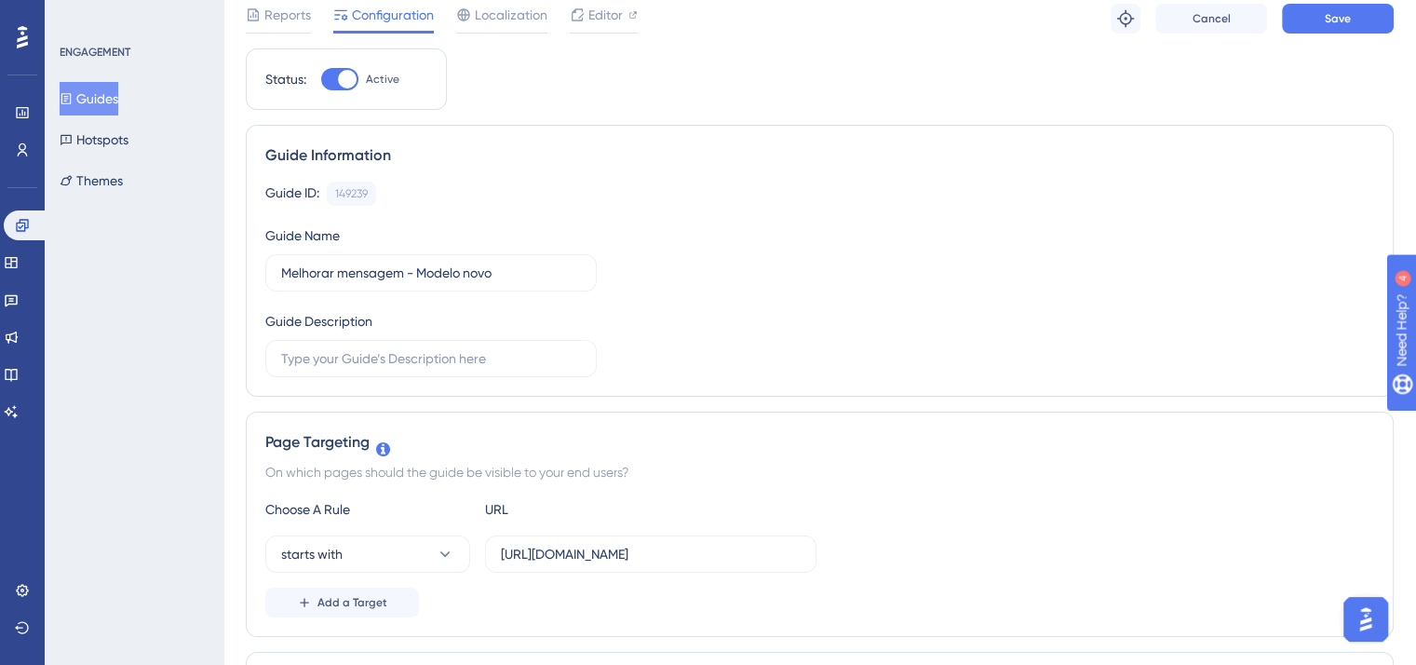
scroll to position [0, 0]
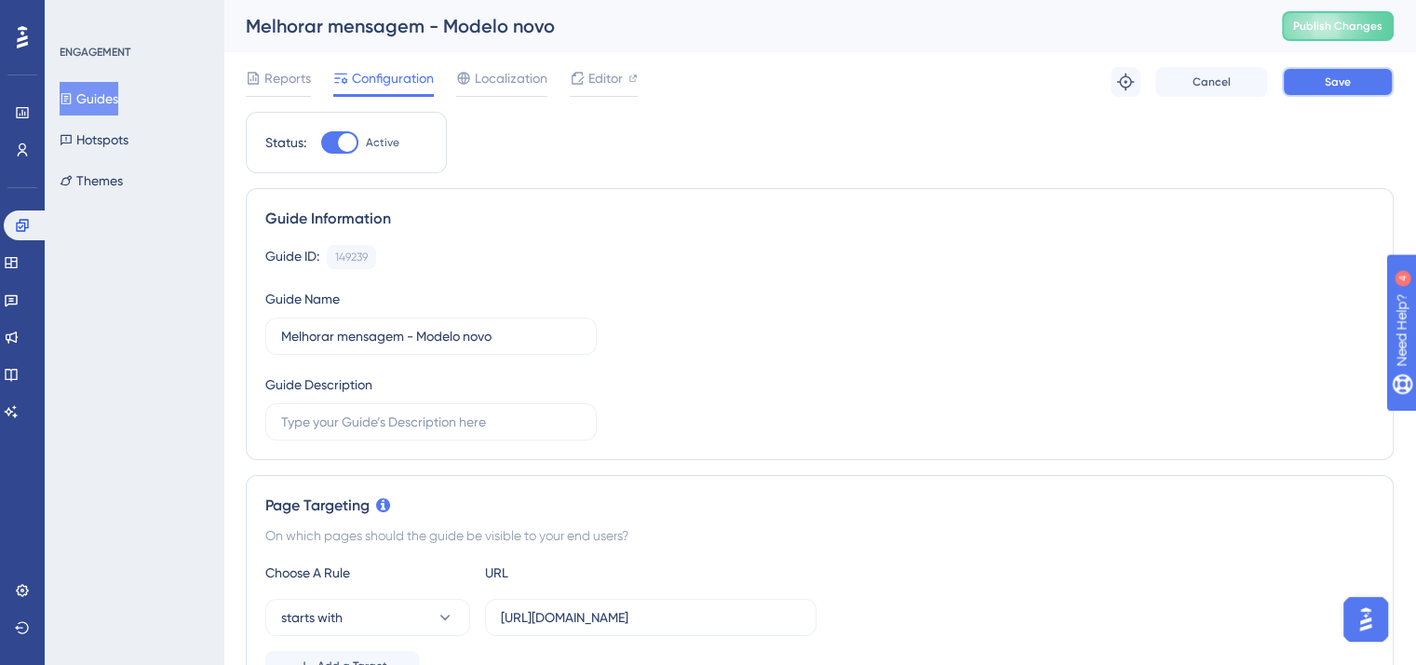
click at [1290, 75] on button "Save" at bounding box center [1338, 82] width 112 height 30
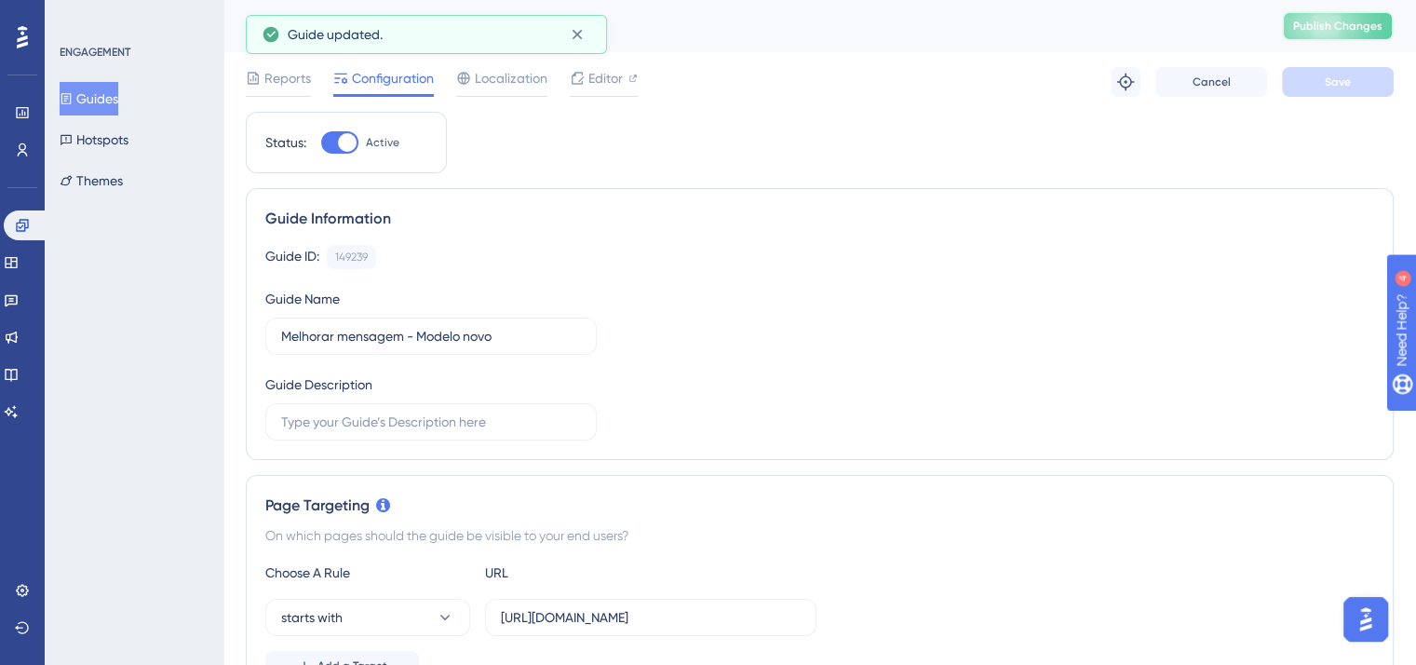
click at [1394, 27] on button "Publish Changes" at bounding box center [1338, 26] width 112 height 30
